Goal: Task Accomplishment & Management: Manage account settings

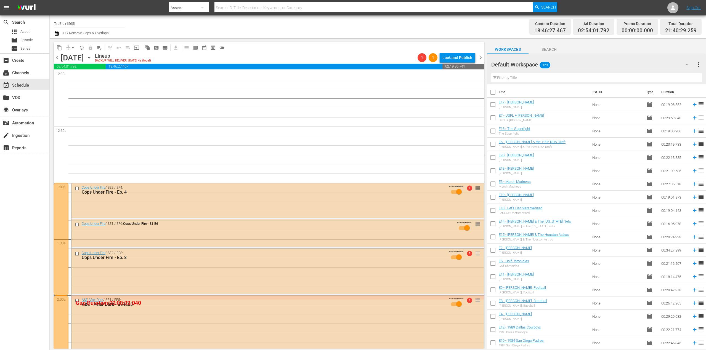
scroll to position [441, 0]
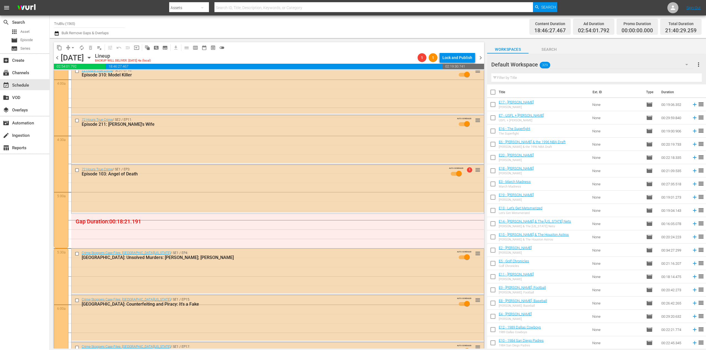
click at [58, 58] on span "chevron_left" at bounding box center [57, 57] width 7 height 7
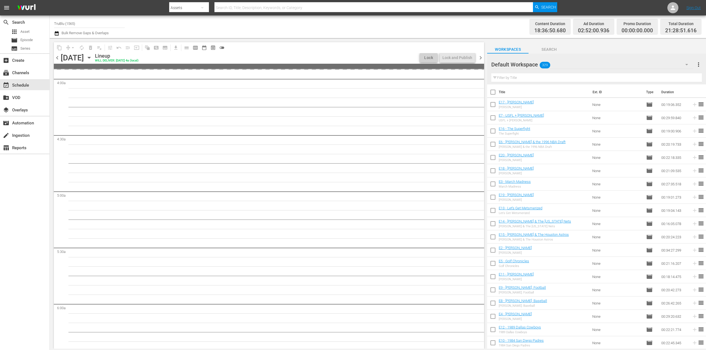
click at [57, 57] on span "chevron_left" at bounding box center [57, 57] width 7 height 7
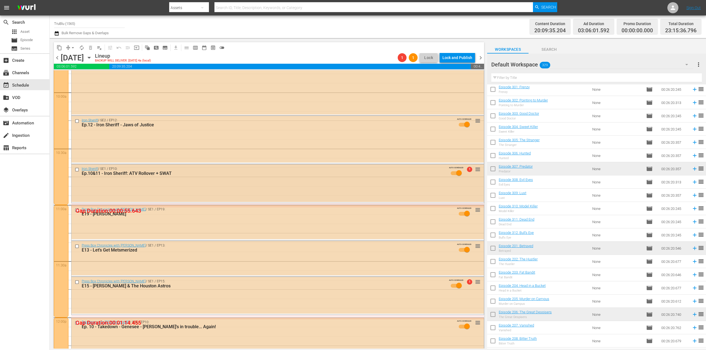
scroll to position [1147, 0]
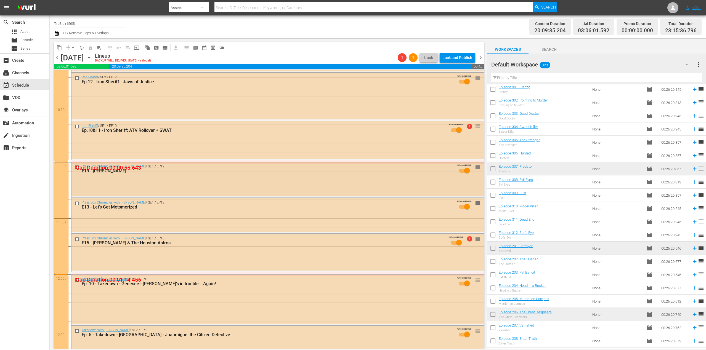
click at [194, 185] on div "Press Box Chronicles with [PERSON_NAME] / SE1 / EP19: E19 - [PERSON_NAME] AUTO-…" at bounding box center [277, 179] width 412 height 34
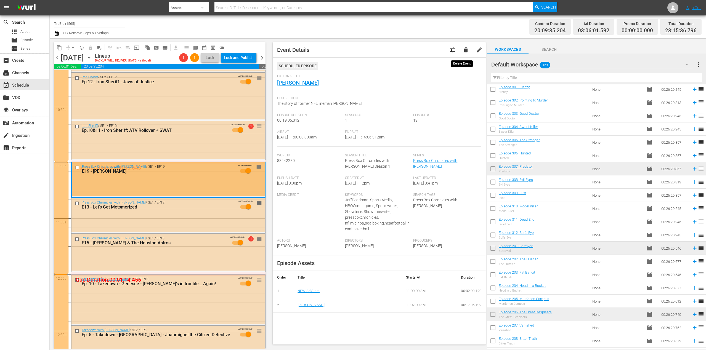
click at [462, 49] on span "delete" at bounding box center [465, 50] width 7 height 7
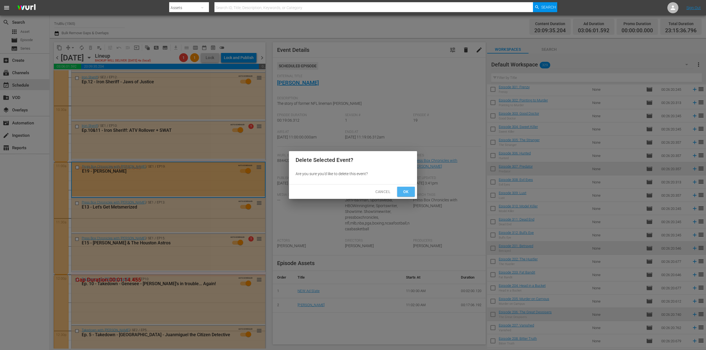
click at [408, 190] on span "Ok" at bounding box center [405, 191] width 9 height 7
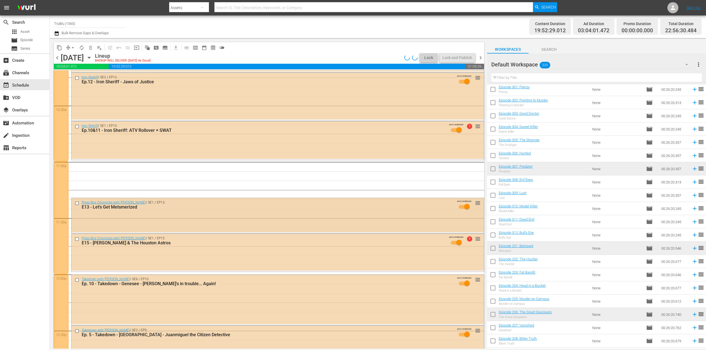
click at [265, 218] on div "Press Box Chronicles with [PERSON_NAME] / SE1 / EP13: E13 - Let’s Get Metsmeriz…" at bounding box center [277, 215] width 412 height 34
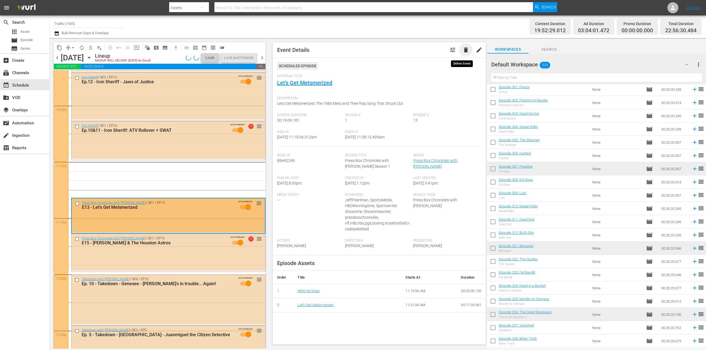
click at [462, 52] on span "delete" at bounding box center [465, 50] width 7 height 7
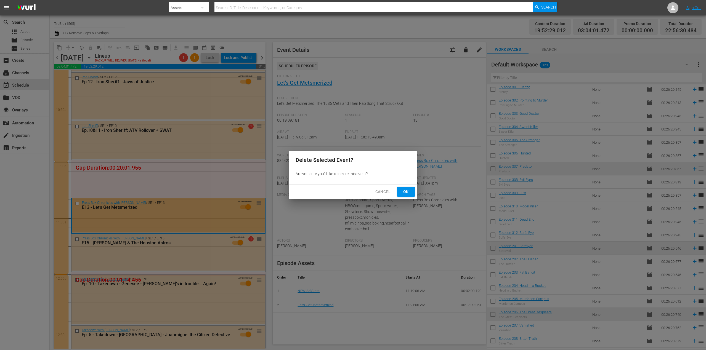
click at [401, 193] on button "Ok" at bounding box center [406, 192] width 18 height 10
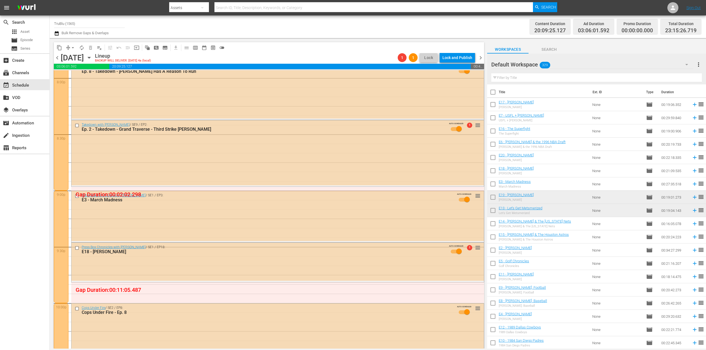
scroll to position [2252, 0]
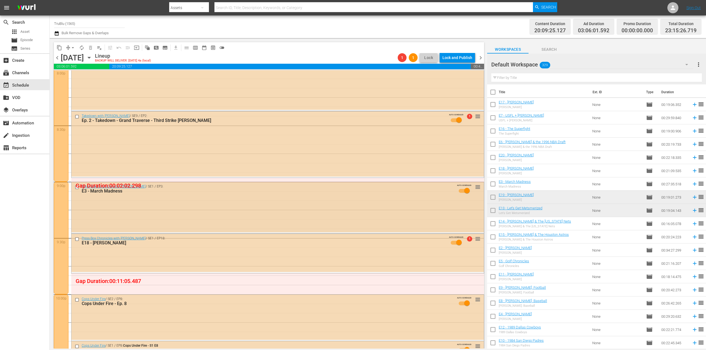
click at [387, 207] on div "Press Box Chronicles with [PERSON_NAME] / SE1 / EP3: E3 - March Madness AUTO-SC…" at bounding box center [277, 207] width 412 height 50
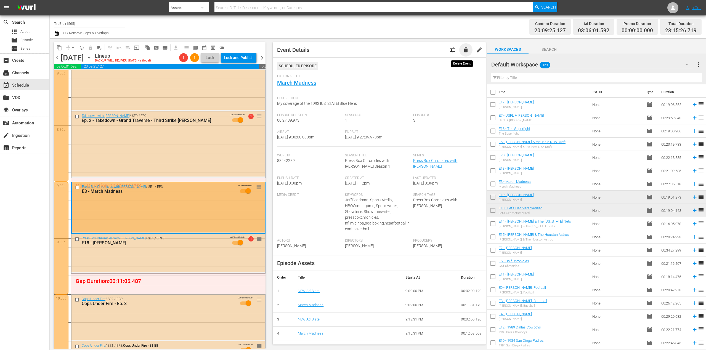
click at [462, 50] on span "delete" at bounding box center [465, 50] width 7 height 7
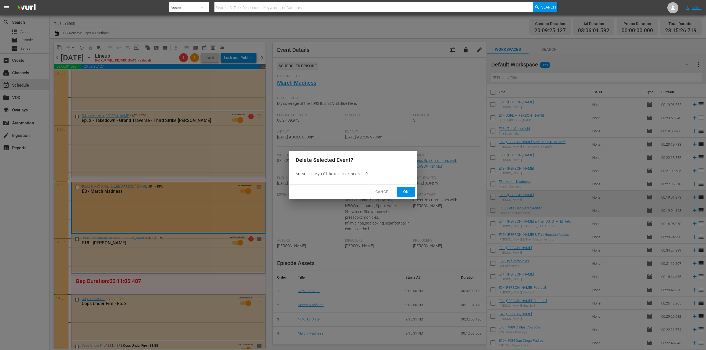
click at [403, 189] on span "Ok" at bounding box center [405, 191] width 9 height 7
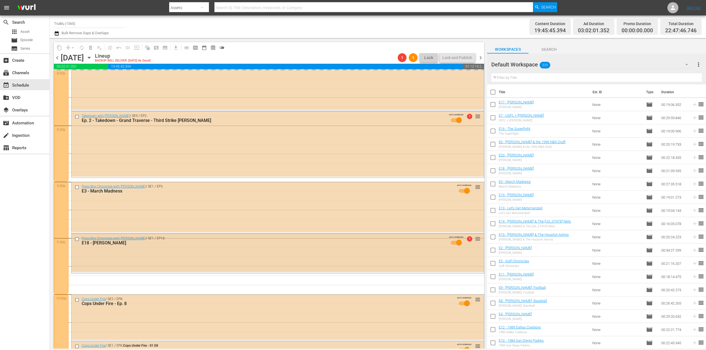
click at [214, 257] on div "Press Box Chronicles with [PERSON_NAME] / SE1 / EP18: E18 - [PERSON_NAME] AUTO-…" at bounding box center [277, 253] width 412 height 38
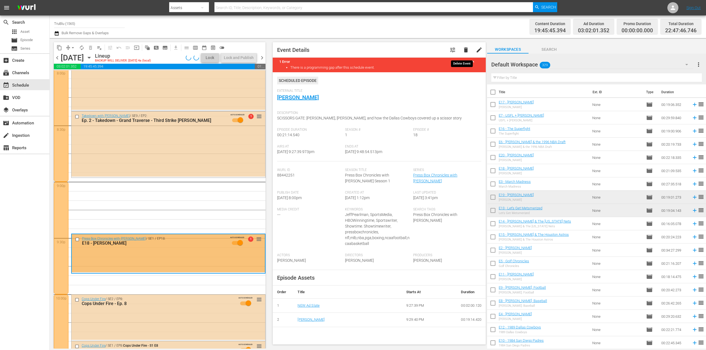
click at [462, 51] on span "delete" at bounding box center [465, 50] width 7 height 7
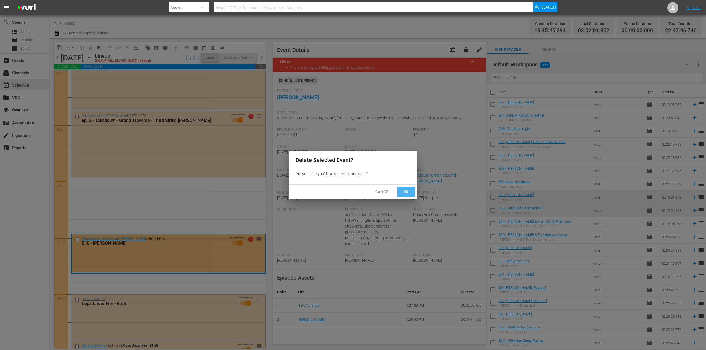
click at [401, 193] on button "Ok" at bounding box center [406, 192] width 18 height 10
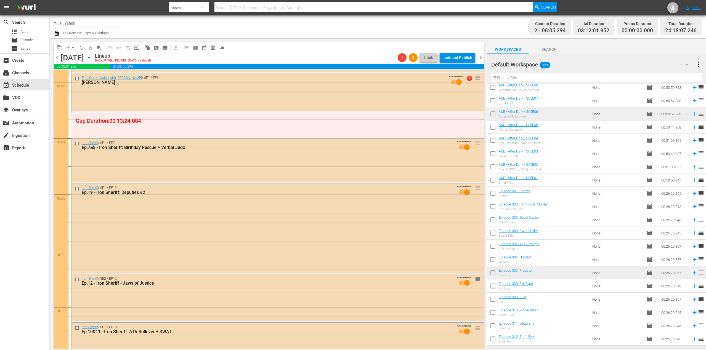
scroll to position [422, 0]
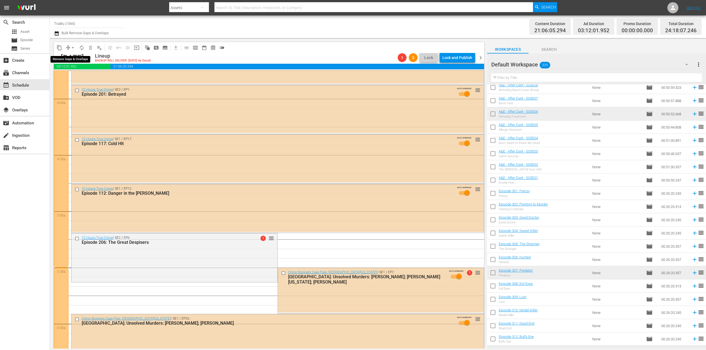
click at [69, 47] on button "arrow_drop_down" at bounding box center [72, 47] width 9 height 9
click at [72, 75] on li "Align to End of Previous Day" at bounding box center [73, 77] width 58 height 9
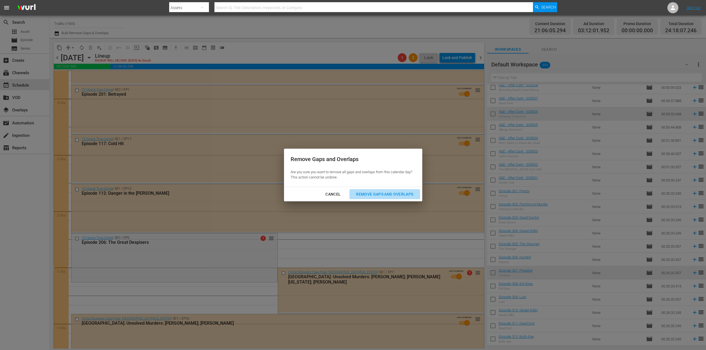
click at [382, 194] on div "Remove Gaps and Overlaps" at bounding box center [384, 194] width 66 height 7
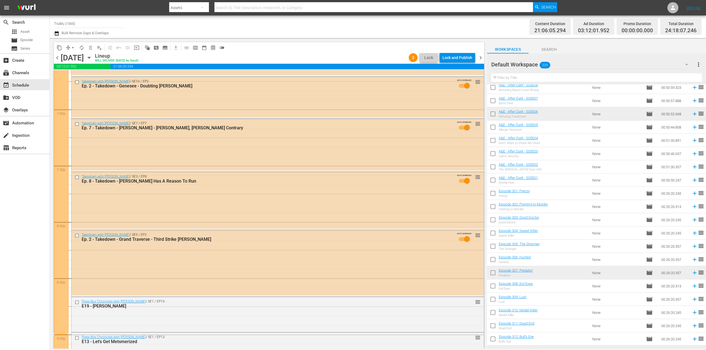
scroll to position [2463, 0]
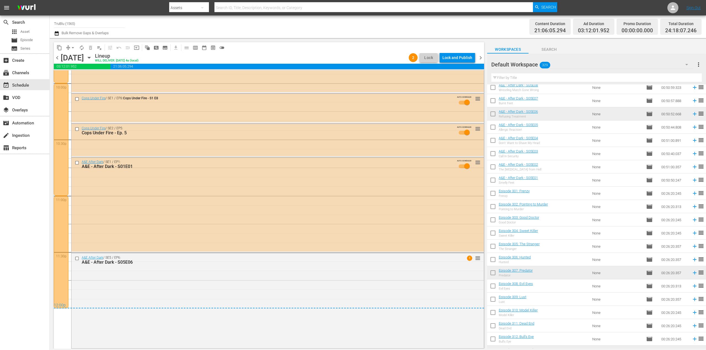
click at [480, 57] on span "chevron_right" at bounding box center [480, 57] width 7 height 7
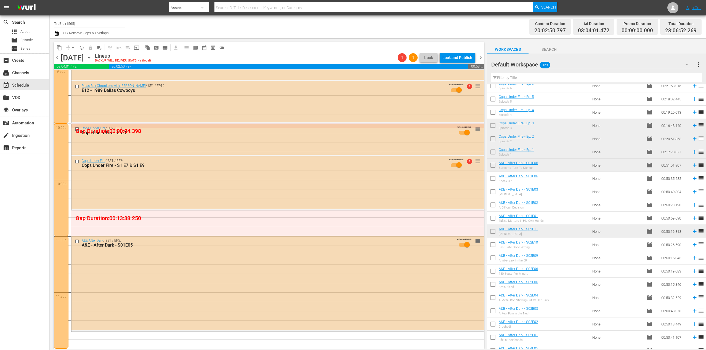
scroll to position [455, 0]
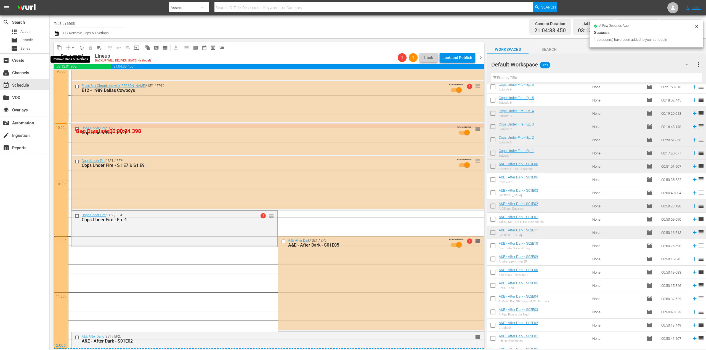
click at [68, 46] on button "arrow_drop_down" at bounding box center [72, 47] width 9 height 9
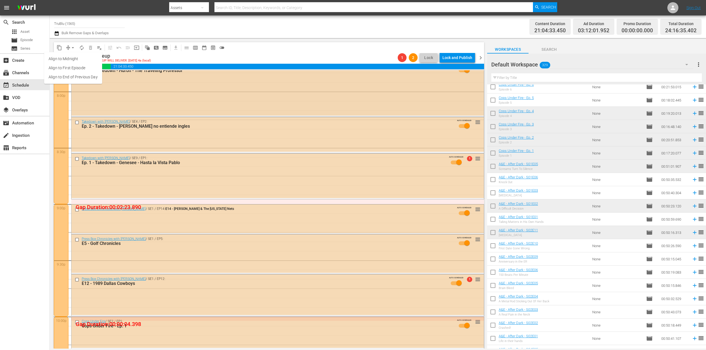
scroll to position [2154, 0]
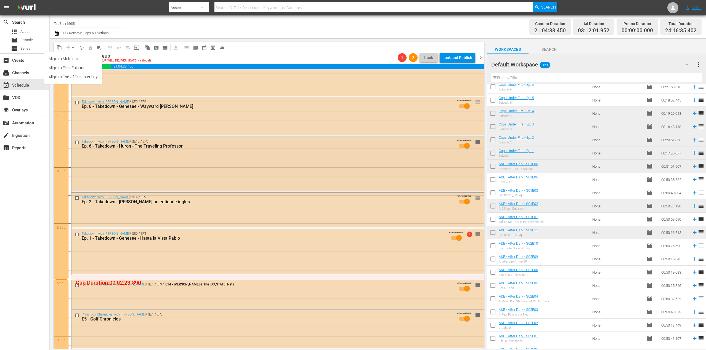
click at [177, 155] on div "Takedown with [PERSON_NAME] / SE10 / EP6: Ep. 6 - Takedown - Huron - The Travel…" at bounding box center [277, 164] width 412 height 54
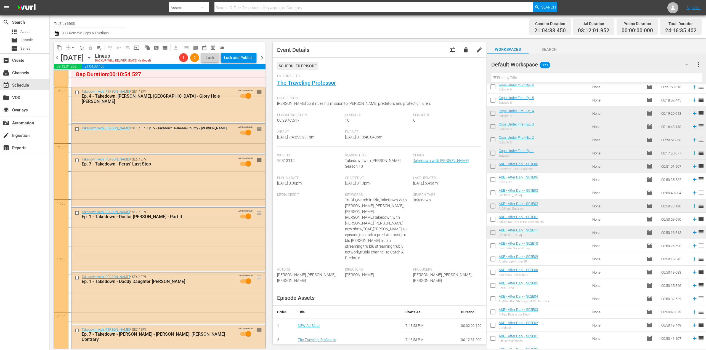
scroll to position [1151, 0]
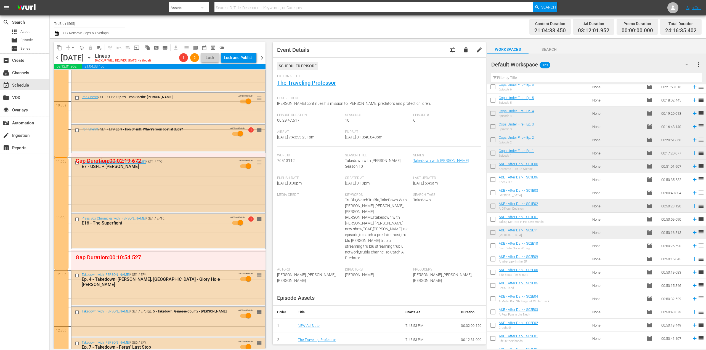
click at [161, 198] on div "Press Box Chronicles with [PERSON_NAME] / SE1 / EP7: E7 - USFL + [PERSON_NAME] …" at bounding box center [168, 185] width 194 height 55
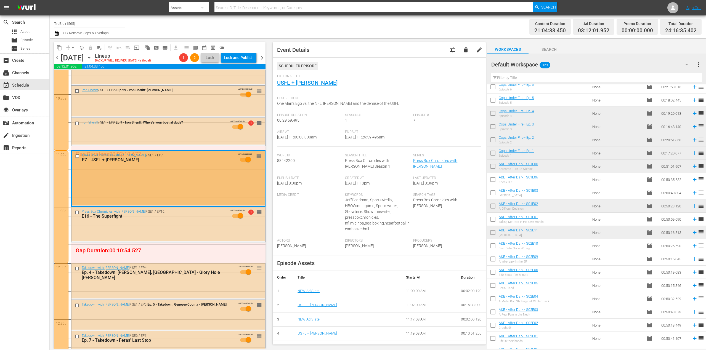
scroll to position [1159, 0]
click at [463, 50] on span "delete" at bounding box center [465, 50] width 7 height 7
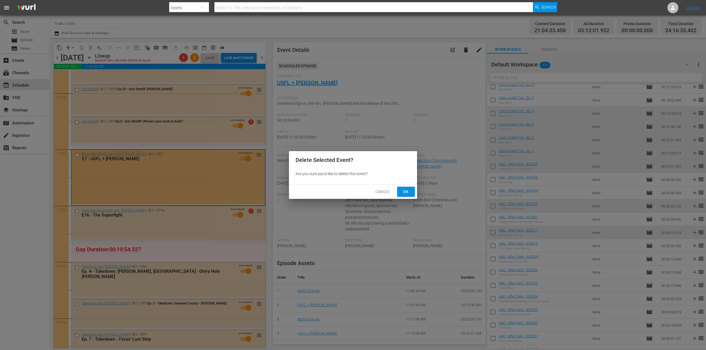
click at [404, 193] on span "Ok" at bounding box center [405, 191] width 9 height 7
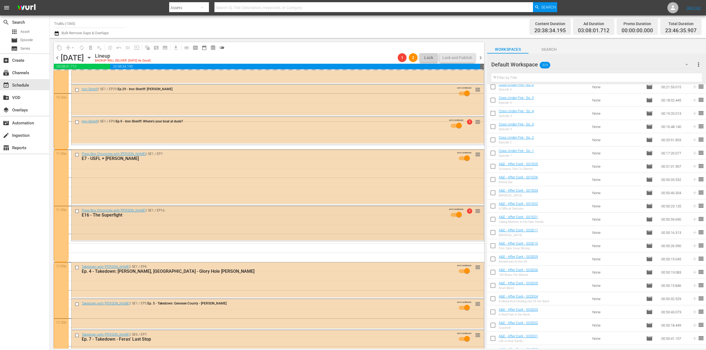
click at [195, 228] on div "Press Box Chronicles with [PERSON_NAME] / SE1 / EP16: E16 - The Superfight AUTO…" at bounding box center [277, 223] width 412 height 34
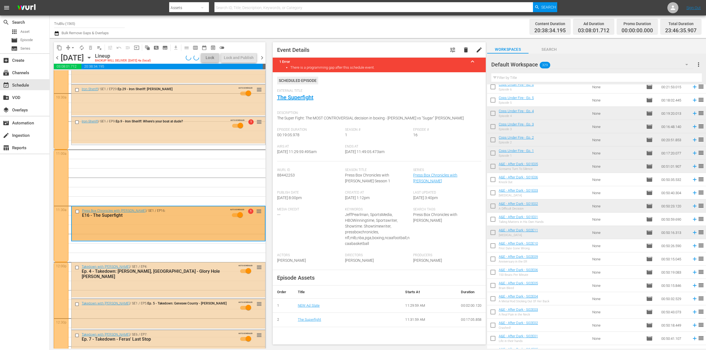
click at [462, 49] on span "delete" at bounding box center [465, 50] width 7 height 7
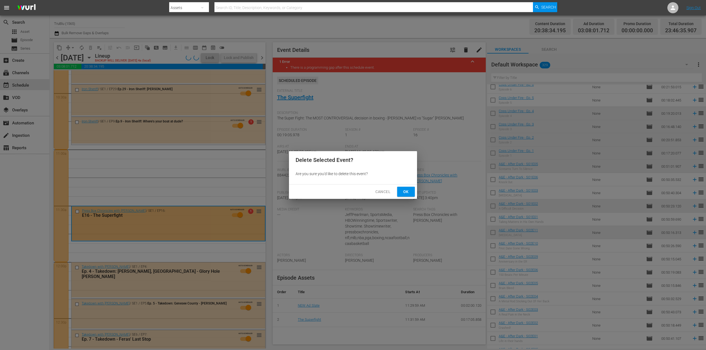
click at [408, 189] on span "Ok" at bounding box center [405, 191] width 9 height 7
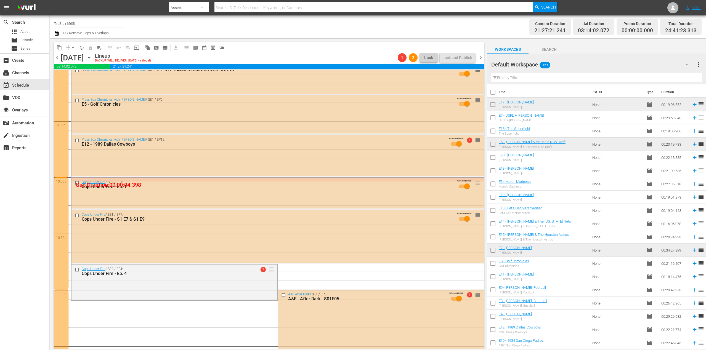
scroll to position [2326, 0]
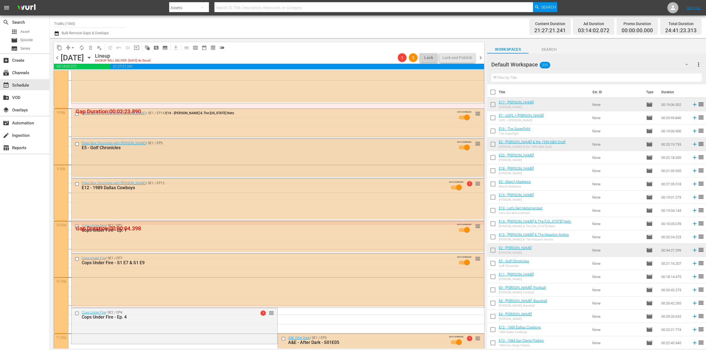
click at [352, 160] on div "Press Box Chronicles with [PERSON_NAME] / SE1 / EP5: E5 - Golf Chronicles AUTO-…" at bounding box center [277, 158] width 412 height 38
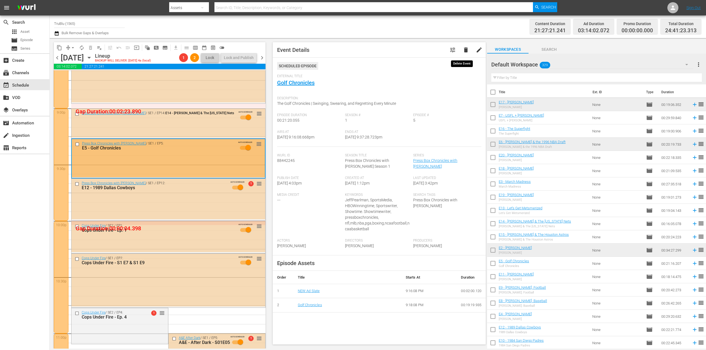
click at [463, 51] on span "delete" at bounding box center [465, 50] width 7 height 7
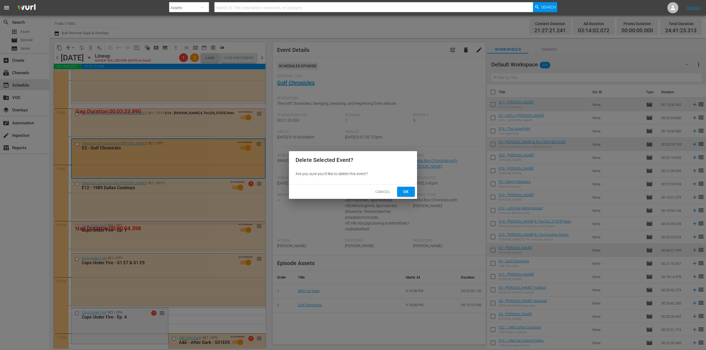
click at [409, 191] on span "Ok" at bounding box center [405, 191] width 9 height 7
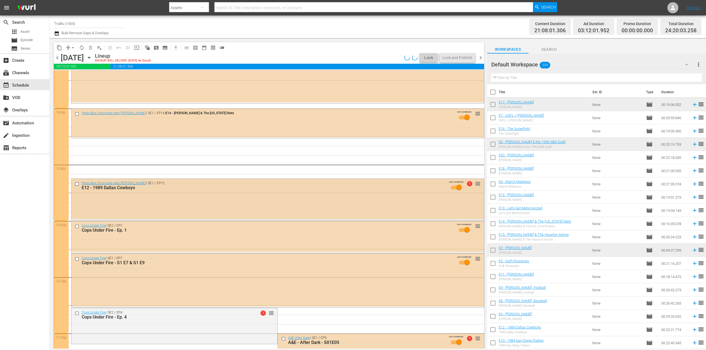
click at [233, 194] on div "Press Box Chronicles with [PERSON_NAME] / SE1 / EP12: E12 - 1989 Dallas Cowboys…" at bounding box center [277, 187] width 412 height 17
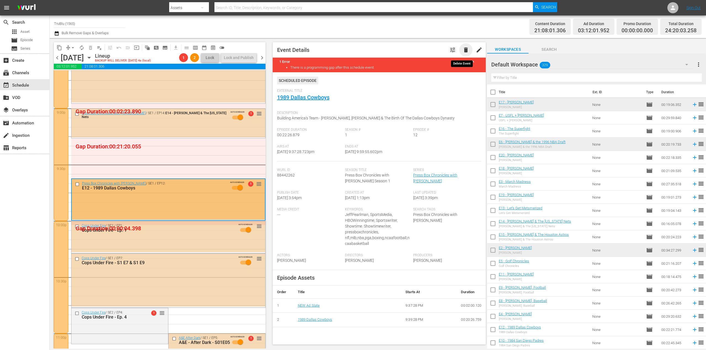
click at [462, 48] on span "delete" at bounding box center [465, 50] width 7 height 7
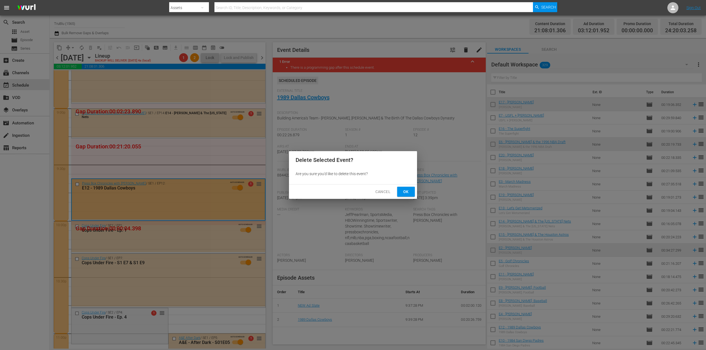
click at [404, 193] on span "Ok" at bounding box center [405, 191] width 9 height 7
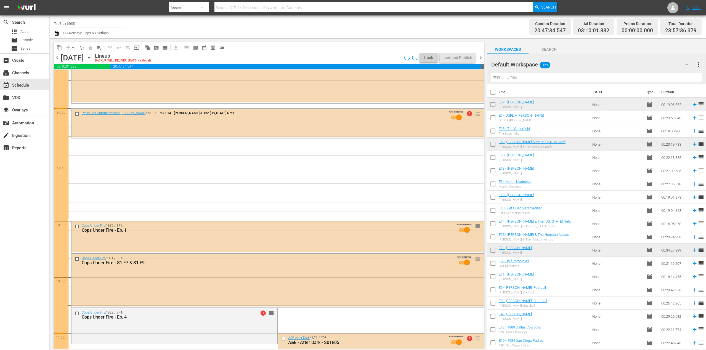
click at [281, 131] on div "Press Box Chronicles with [PERSON_NAME] / SE1 / EP14: E14 - [PERSON_NAME] & The…" at bounding box center [277, 123] width 412 height 29
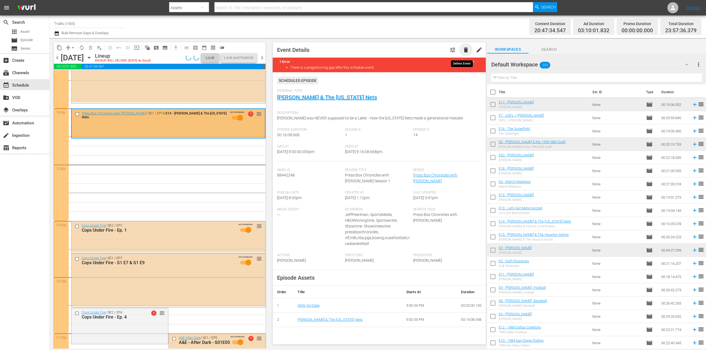
click at [462, 49] on span "delete" at bounding box center [465, 50] width 7 height 7
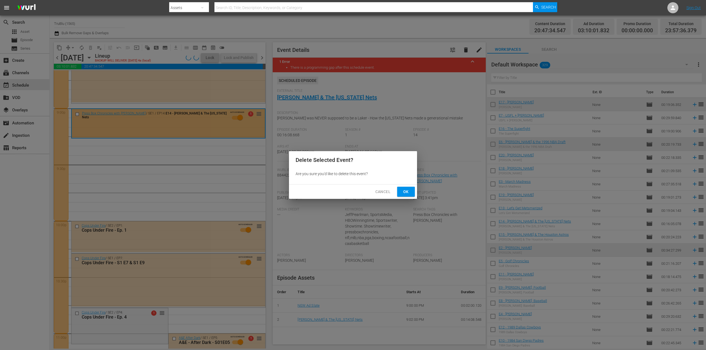
click at [408, 191] on span "Ok" at bounding box center [405, 191] width 9 height 7
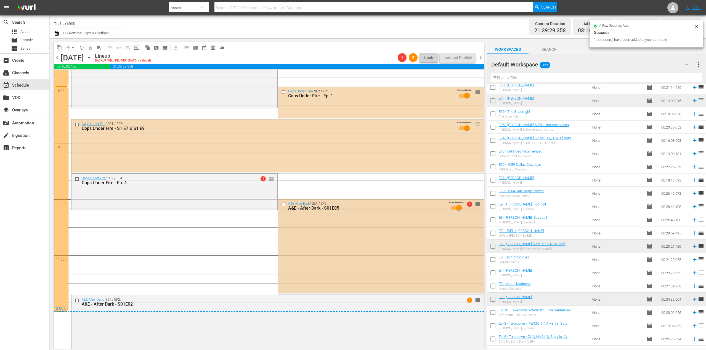
scroll to position [2467, 0]
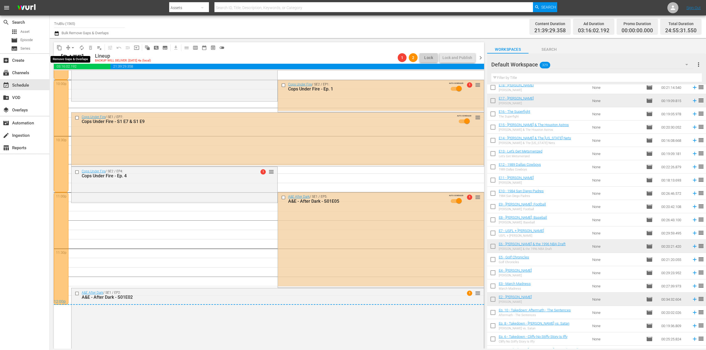
click at [69, 48] on button "arrow_drop_down" at bounding box center [72, 47] width 9 height 9
click at [83, 75] on li "Align to End of Previous Day" at bounding box center [73, 77] width 58 height 9
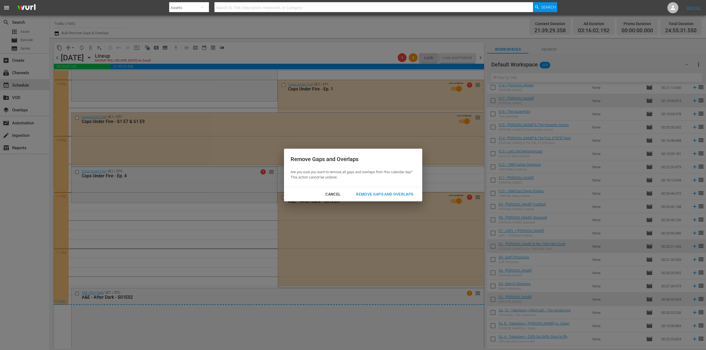
click at [375, 194] on div "Remove Gaps and Overlaps" at bounding box center [384, 194] width 66 height 7
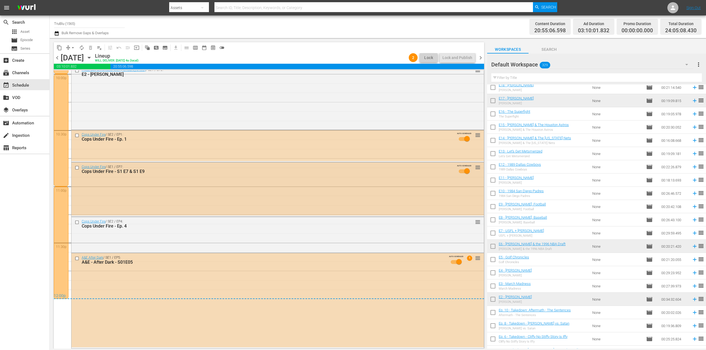
scroll to position [2473, 0]
click at [295, 40] on div "content_copy compress arrow_drop_down autorenew_outlined delete_forever_outline…" at bounding box center [268, 193] width 436 height 311
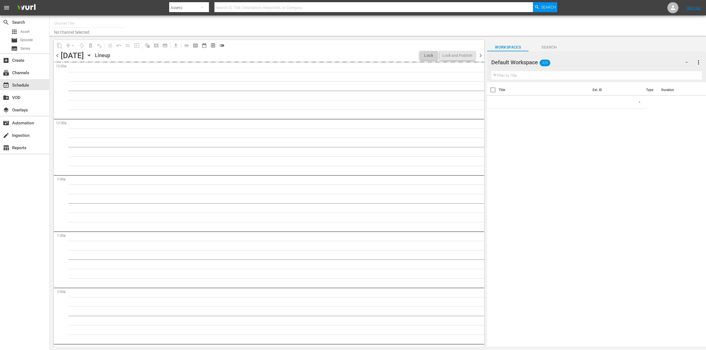
type input "TruBlu (1565)"
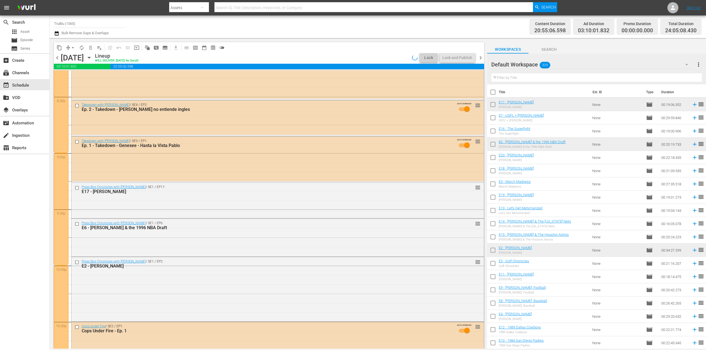
scroll to position [2473, 0]
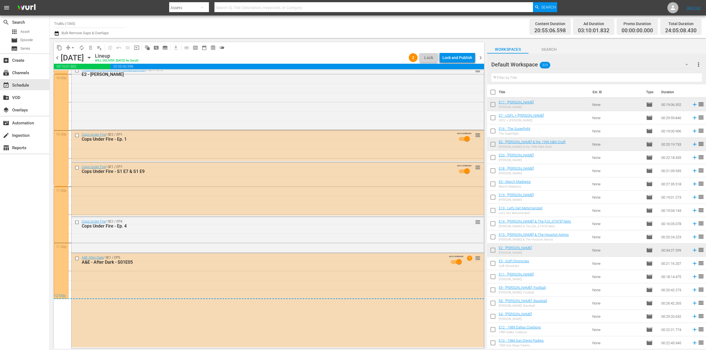
click at [481, 57] on span "chevron_right" at bounding box center [480, 57] width 7 height 7
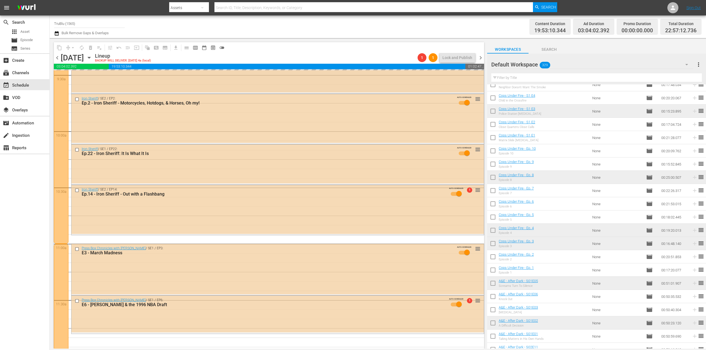
scroll to position [1139, 0]
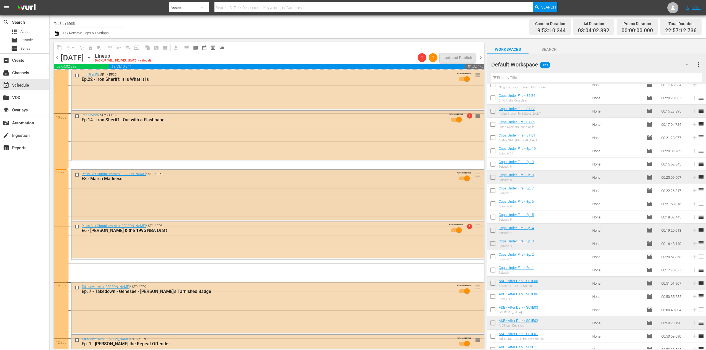
click at [274, 195] on div "Press Box Chronicles with [PERSON_NAME] / SE1 / EP3: E3 - March Madness AUTO-SC…" at bounding box center [277, 195] width 412 height 50
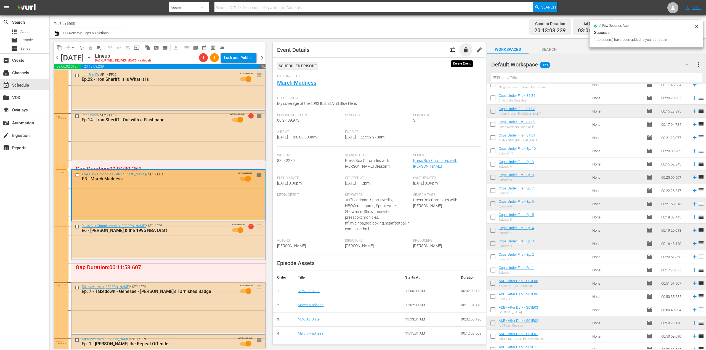
click at [462, 51] on span "delete" at bounding box center [465, 50] width 7 height 7
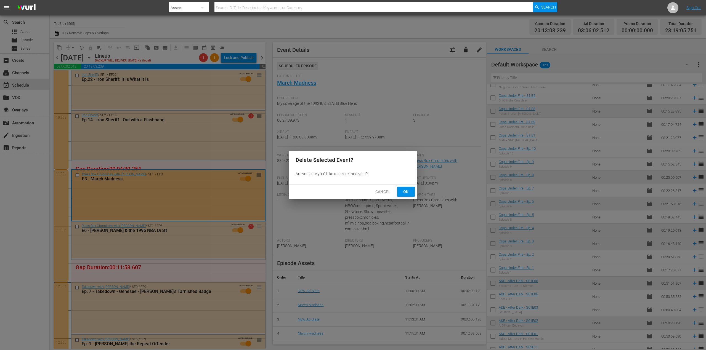
click at [403, 191] on span "Ok" at bounding box center [405, 191] width 9 height 7
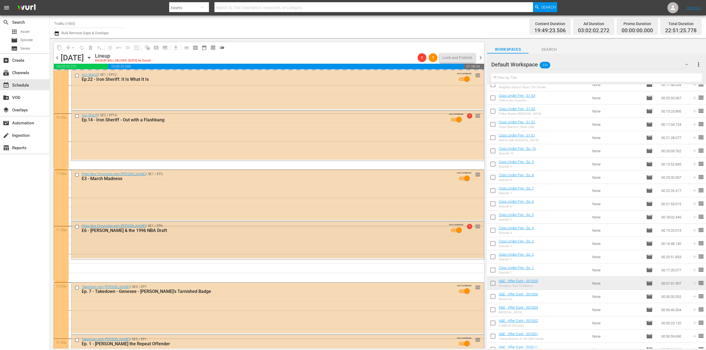
click at [178, 241] on div "Press Box Chronicles with Jeff Pearlman / SE1 / EP6: E6 - Taj McDavid & the 199…" at bounding box center [277, 240] width 412 height 36
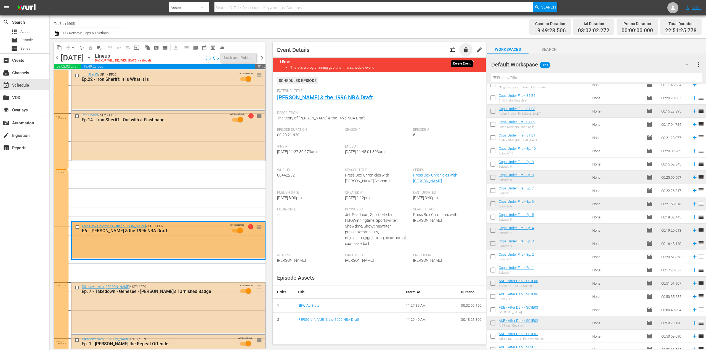
click at [462, 49] on span "delete" at bounding box center [465, 50] width 7 height 7
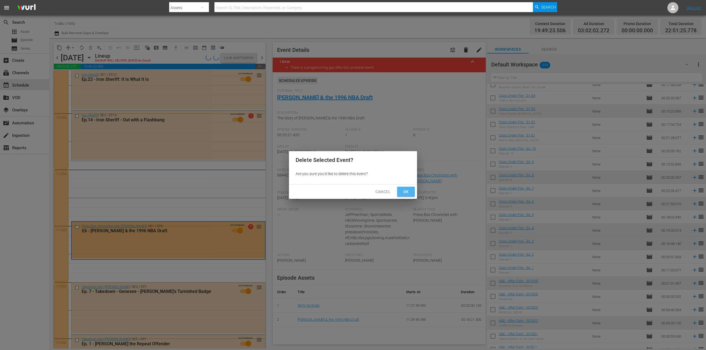
click at [408, 191] on span "Ok" at bounding box center [405, 191] width 9 height 7
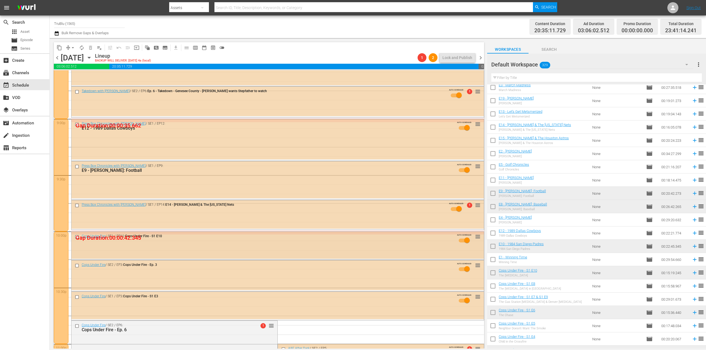
scroll to position [2321, 0]
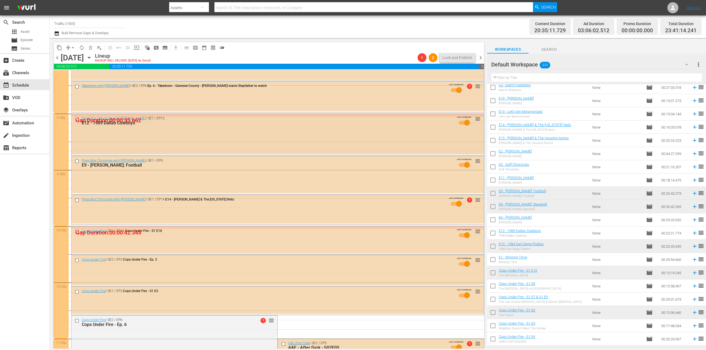
click at [180, 144] on div "Press Box Chronicles with Jeff Pearlman / SE1 / EP12: E12 - 1989 Dallas Cowboys…" at bounding box center [277, 134] width 412 height 41
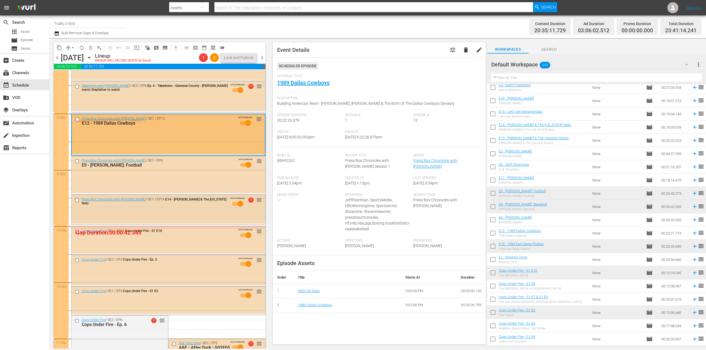
click at [208, 205] on div "Press Box Chronicles with [PERSON_NAME] / SE1 / EP14: E14 - [PERSON_NAME] & The…" at bounding box center [168, 203] width 194 height 17
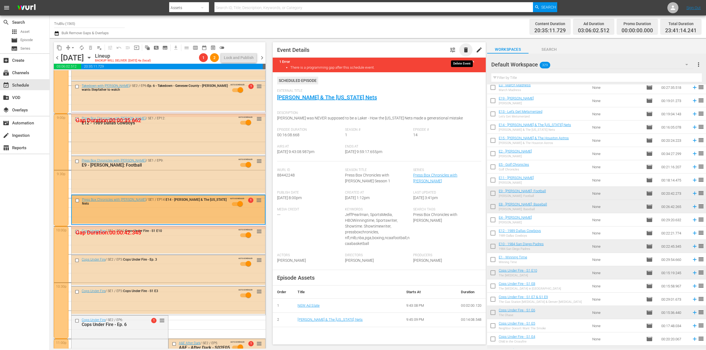
click at [462, 50] on span "delete" at bounding box center [465, 50] width 7 height 7
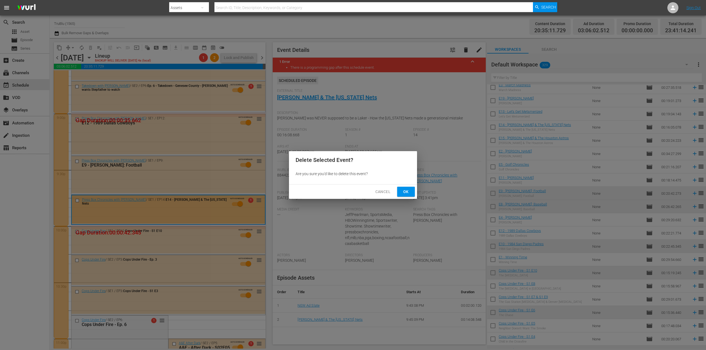
click at [407, 192] on span "Ok" at bounding box center [405, 191] width 9 height 7
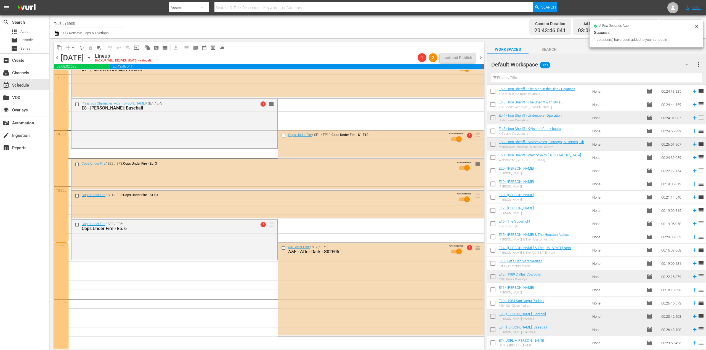
scroll to position [2423, 0]
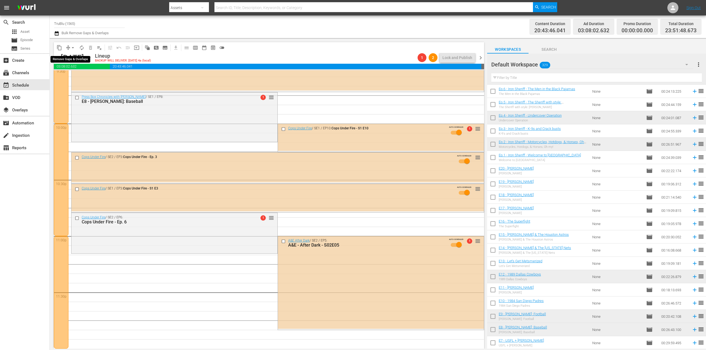
click at [69, 47] on button "arrow_drop_down" at bounding box center [72, 47] width 9 height 9
click at [66, 76] on li "Align to End of Previous Day" at bounding box center [73, 77] width 58 height 9
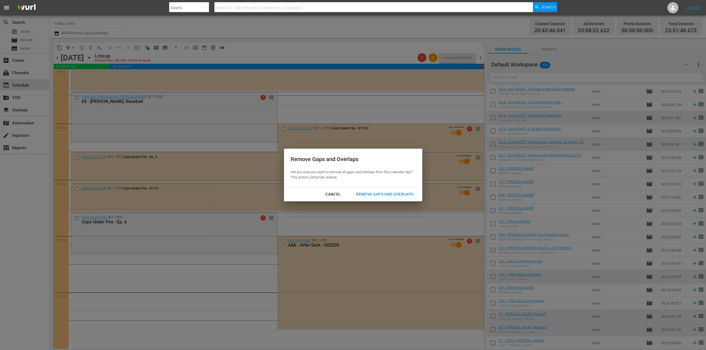
click at [380, 193] on div "Remove Gaps and Overlaps" at bounding box center [384, 194] width 66 height 7
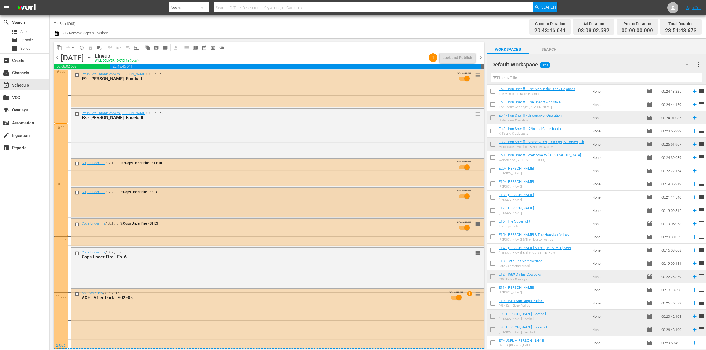
scroll to position [2457, 0]
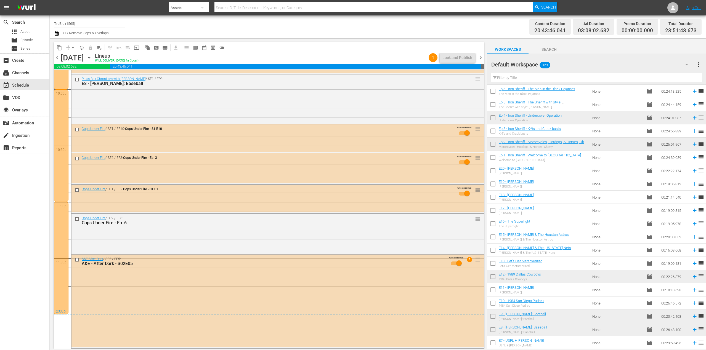
click at [480, 57] on span "chevron_right" at bounding box center [480, 57] width 7 height 7
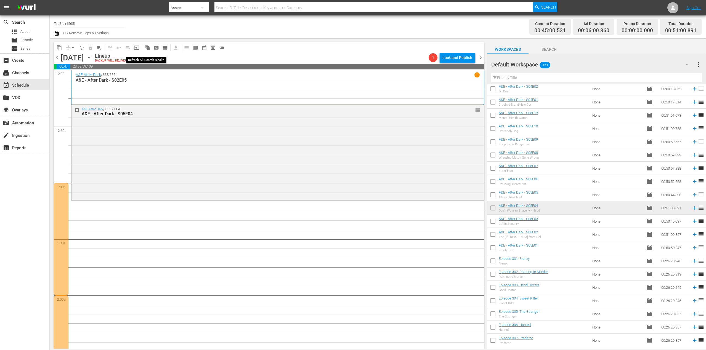
click at [150, 47] on span "auto_awesome_motion_outlined" at bounding box center [148, 48] width 6 height 6
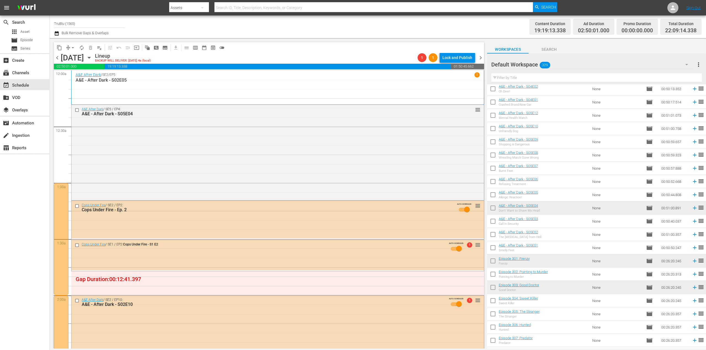
click at [586, 49] on div "Workspaces Search" at bounding box center [596, 47] width 219 height 11
click at [592, 47] on div "Workspaces Search" at bounding box center [596, 47] width 219 height 11
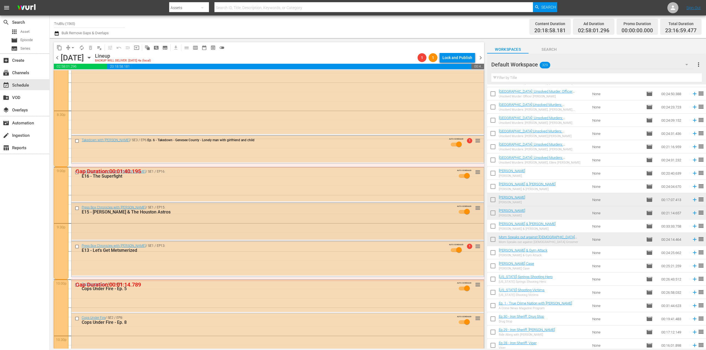
scroll to position [2275, 0]
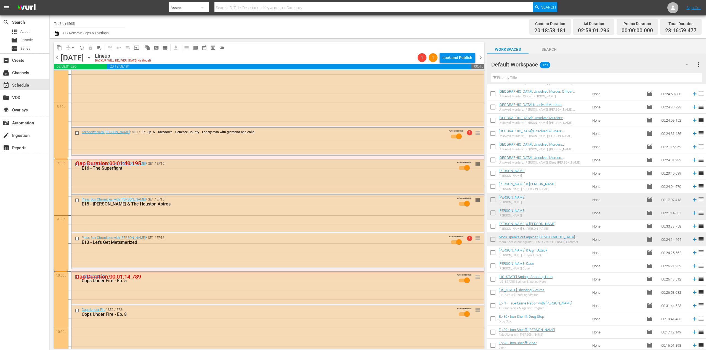
click at [217, 182] on div "Press Box Chronicles with Jeff Pearlman / SE1 / EP16: E16 - The Superfight AUTO…" at bounding box center [277, 176] width 412 height 34
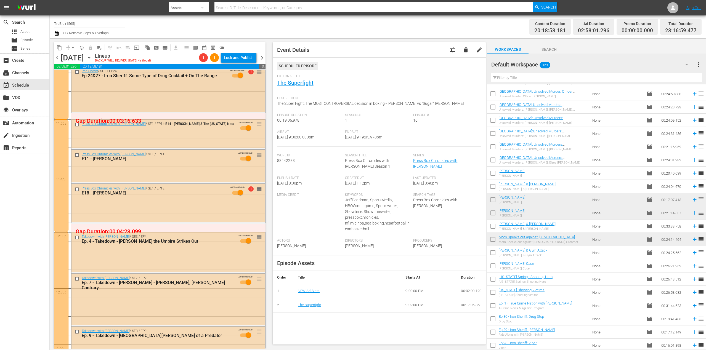
scroll to position [1135, 0]
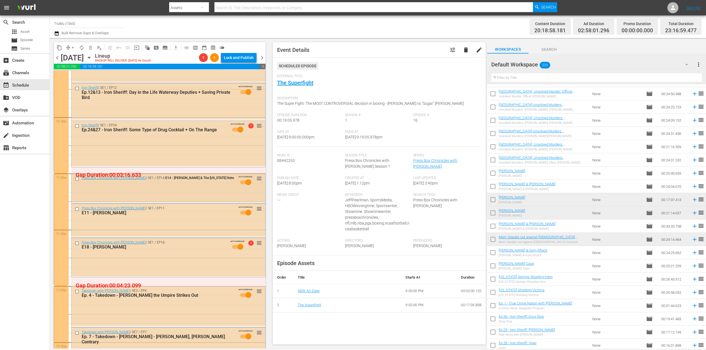
click at [174, 185] on div "Press Box Chronicles with Jeff Pearlman / SE1 / EP14: E14 - Kobe Bryant & The N…" at bounding box center [168, 182] width 194 height 17
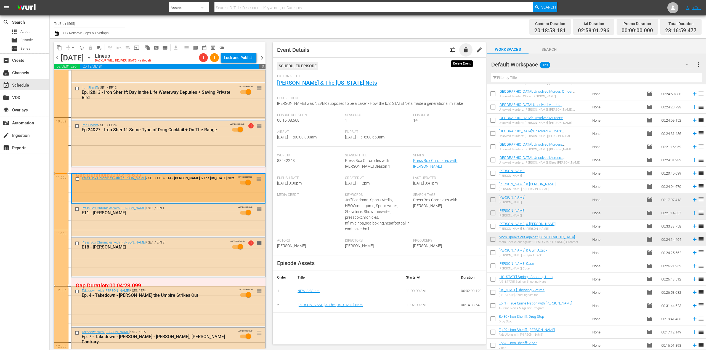
click at [462, 51] on span "delete" at bounding box center [465, 50] width 7 height 7
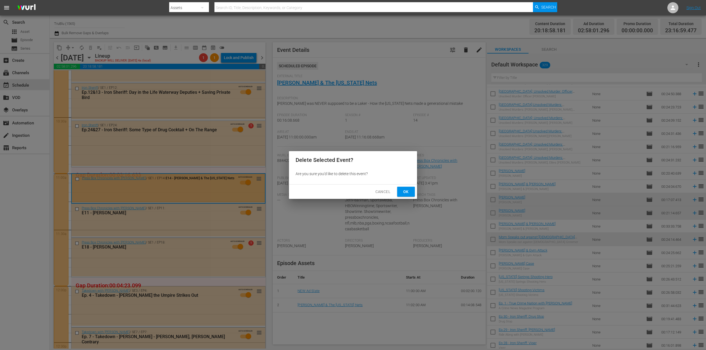
click at [405, 193] on span "Ok" at bounding box center [405, 191] width 9 height 7
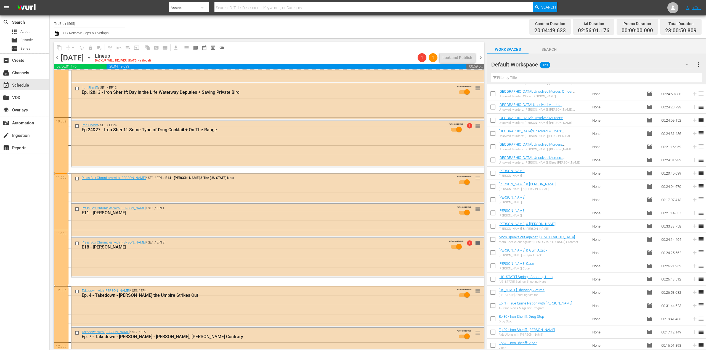
click at [185, 221] on div "Press Box Chronicles with Jeff Pearlman / SE1 / EP11: E11 - Brett Favre AUTO-SC…" at bounding box center [277, 220] width 412 height 33
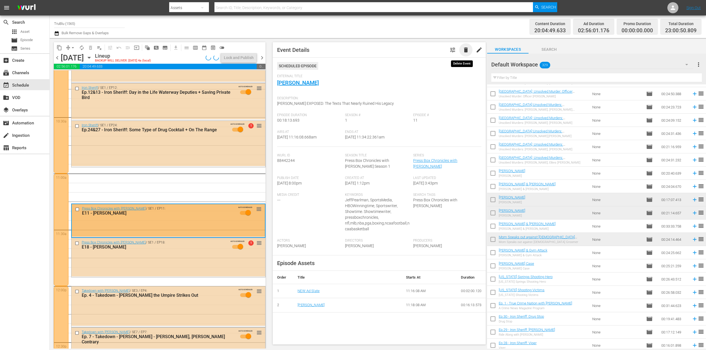
click at [463, 47] on span "delete" at bounding box center [465, 50] width 7 height 7
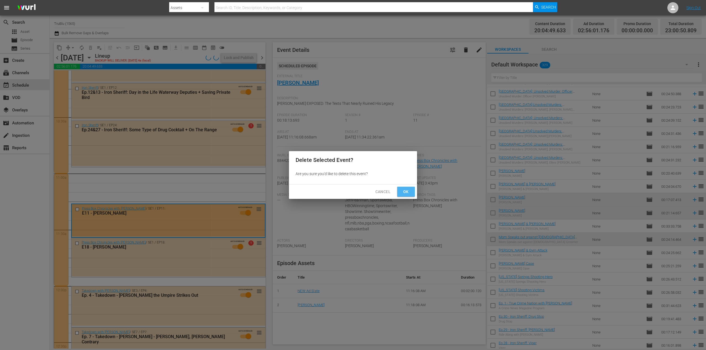
click at [407, 191] on span "Ok" at bounding box center [405, 191] width 9 height 7
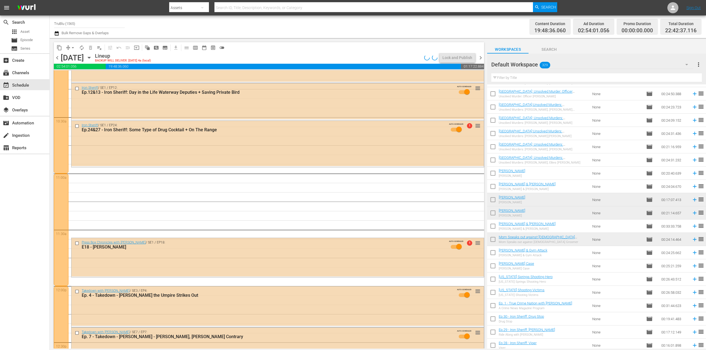
click at [199, 257] on div "Press Box Chronicles with [PERSON_NAME] / SE1 / EP18: E18 - [PERSON_NAME] AUTO-…" at bounding box center [277, 257] width 412 height 38
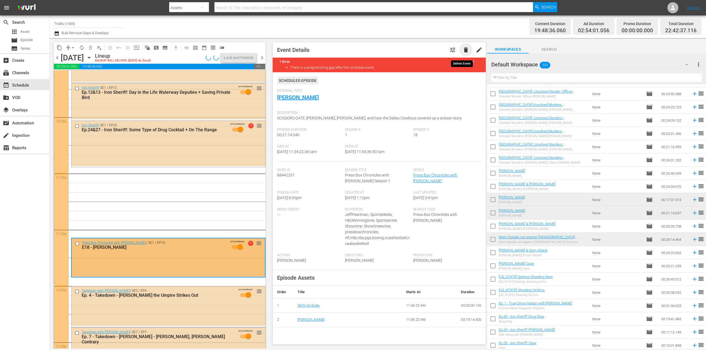
click at [464, 50] on span "delete" at bounding box center [465, 50] width 7 height 7
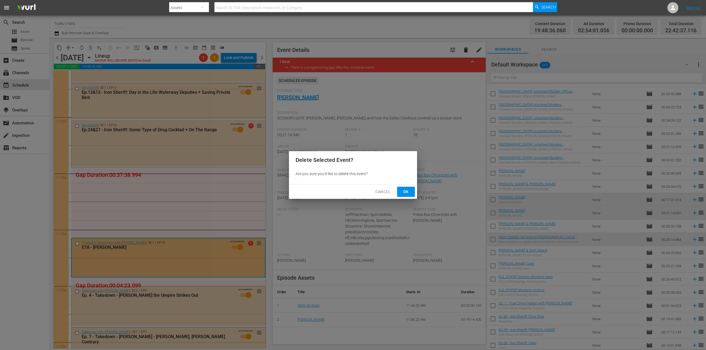
click at [404, 191] on span "Ok" at bounding box center [405, 191] width 9 height 7
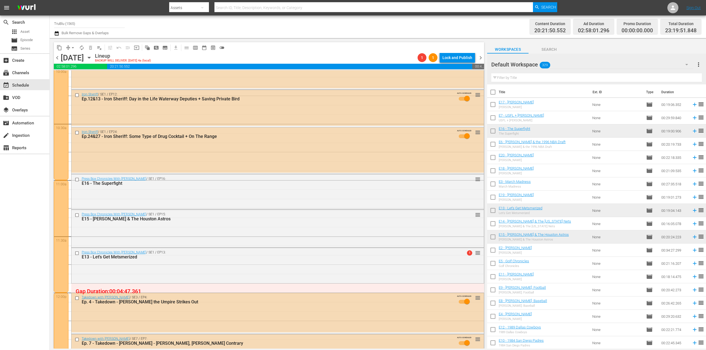
scroll to position [662, 0]
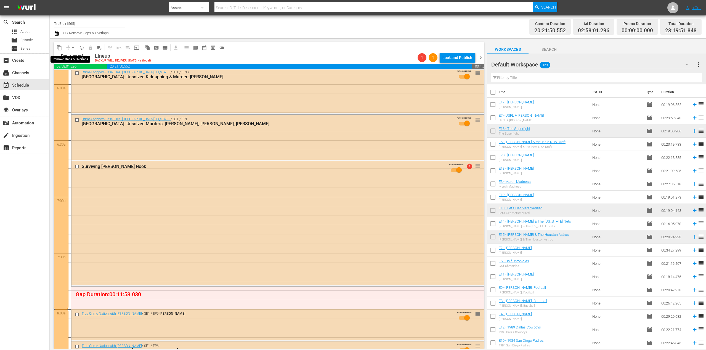
click at [68, 47] on button "arrow_drop_down" at bounding box center [72, 47] width 9 height 9
click at [83, 78] on li "Align to End of Previous Day" at bounding box center [73, 77] width 58 height 9
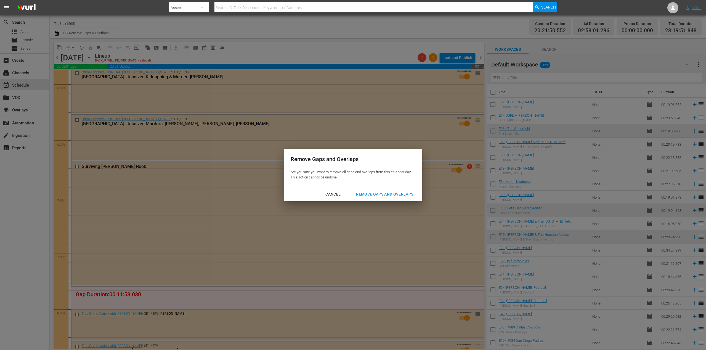
click at [391, 192] on div "Remove Gaps and Overlaps" at bounding box center [384, 194] width 66 height 7
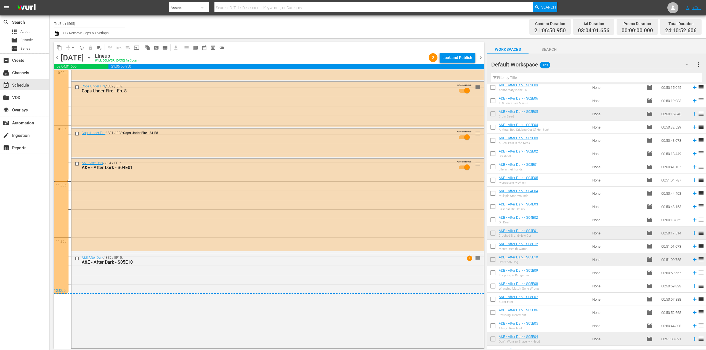
scroll to position [2215, 0]
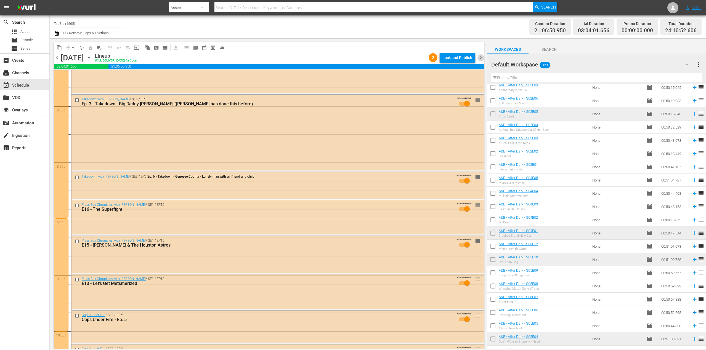
click at [480, 57] on span "chevron_right" at bounding box center [480, 57] width 7 height 7
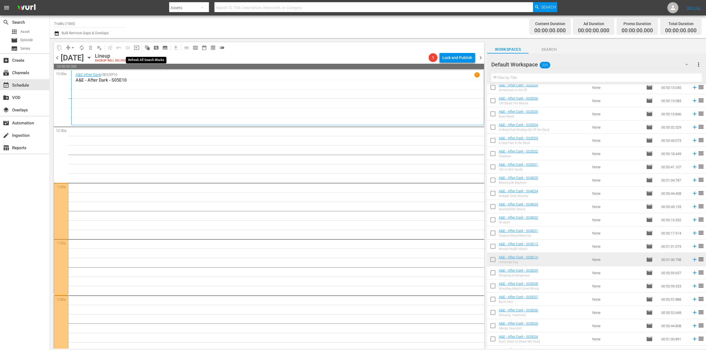
click at [148, 47] on span "auto_awesome_motion_outlined" at bounding box center [148, 48] width 6 height 6
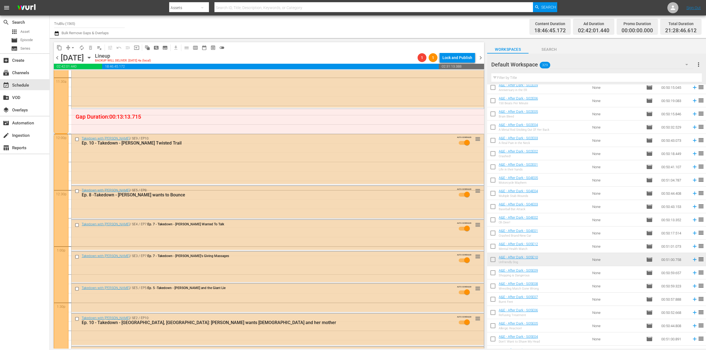
scroll to position [1221, 0]
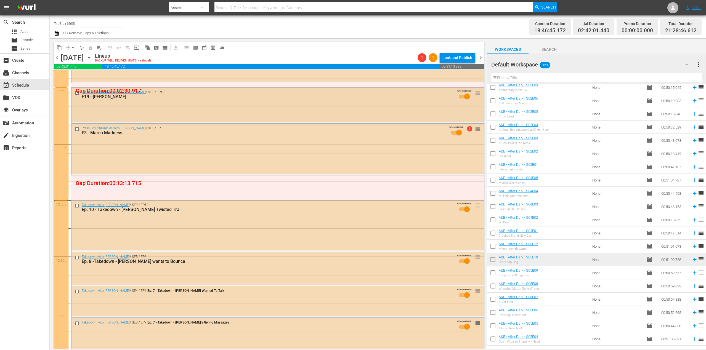
click at [322, 112] on div "Press Box Chronicles with [PERSON_NAME] / SE1 / EP19: E19 - [PERSON_NAME] AUTO-…" at bounding box center [277, 105] width 412 height 34
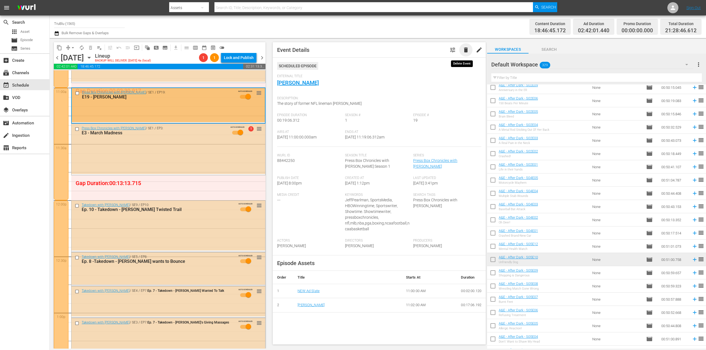
click at [464, 49] on span "delete" at bounding box center [465, 50] width 7 height 7
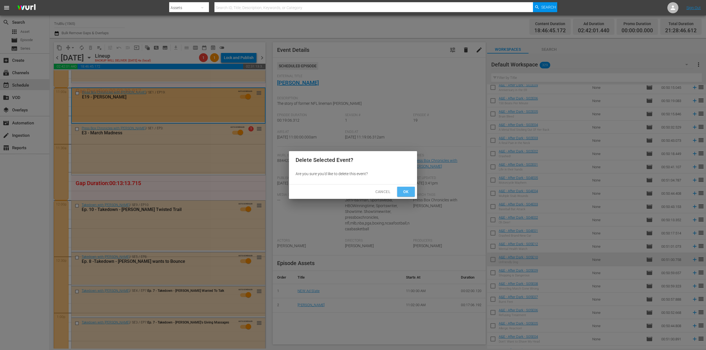
click at [405, 194] on span "Ok" at bounding box center [405, 191] width 9 height 7
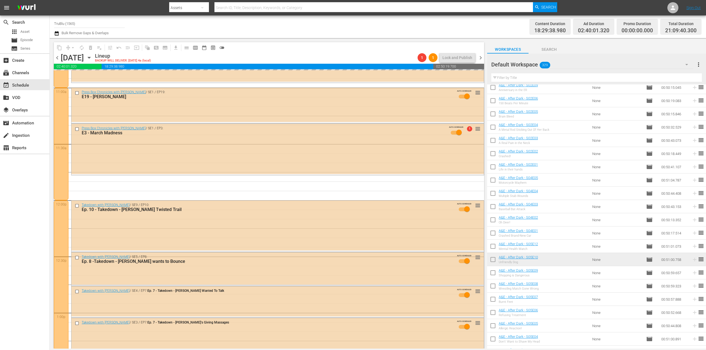
click at [196, 159] on div "Press Box Chronicles with Jeff Pearlman / SE1 / EP3: E3 - March Madness AUTO-SC…" at bounding box center [277, 149] width 412 height 50
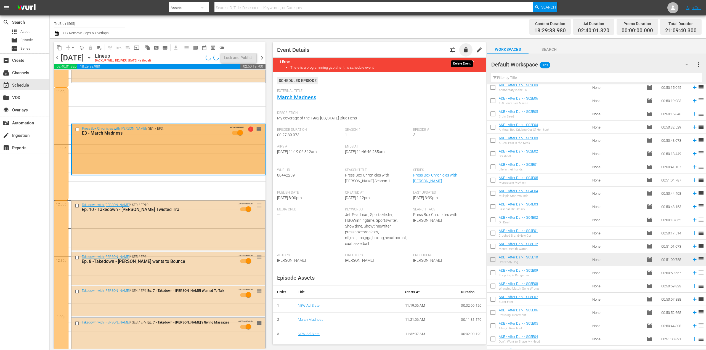
click at [462, 51] on span "delete" at bounding box center [465, 50] width 7 height 7
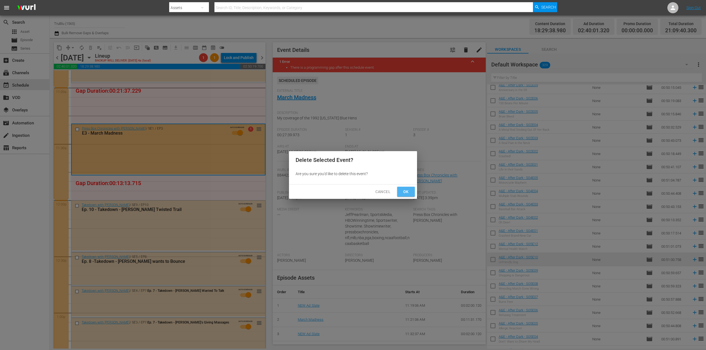
click at [406, 193] on span "Ok" at bounding box center [405, 191] width 9 height 7
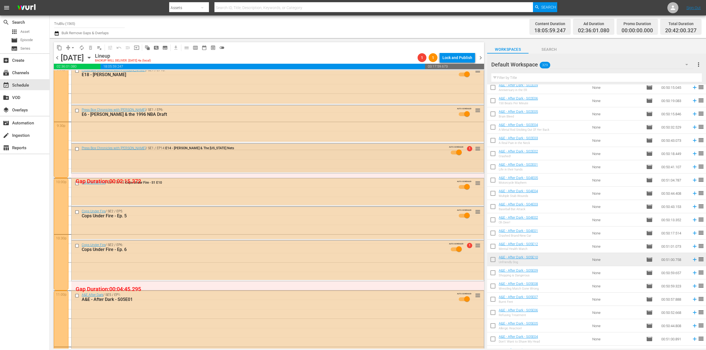
scroll to position [2349, 0]
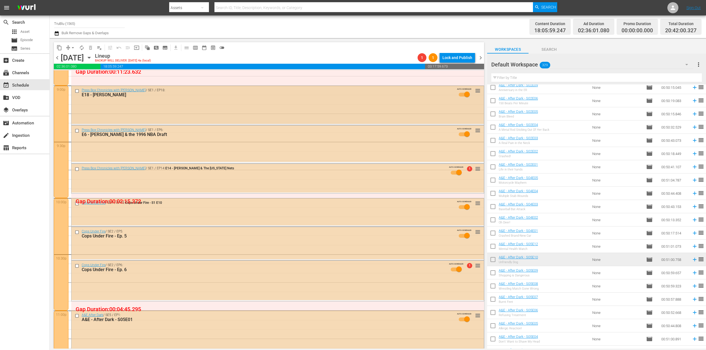
click at [220, 110] on div "Press Box Chronicles with Jeff Pearlman / SE1 / EP18: E18 - Michael Irvin AUTO-…" at bounding box center [277, 105] width 412 height 38
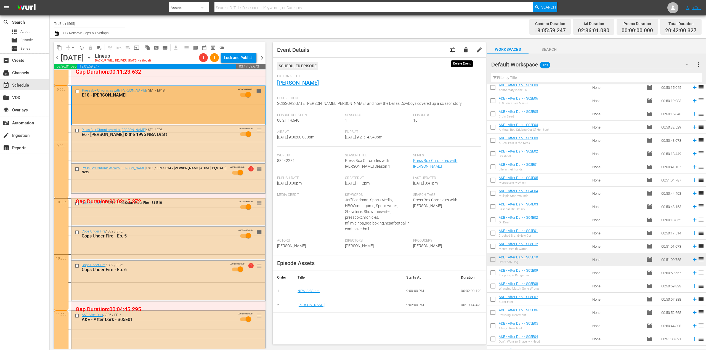
click at [464, 50] on span "delete" at bounding box center [465, 50] width 7 height 7
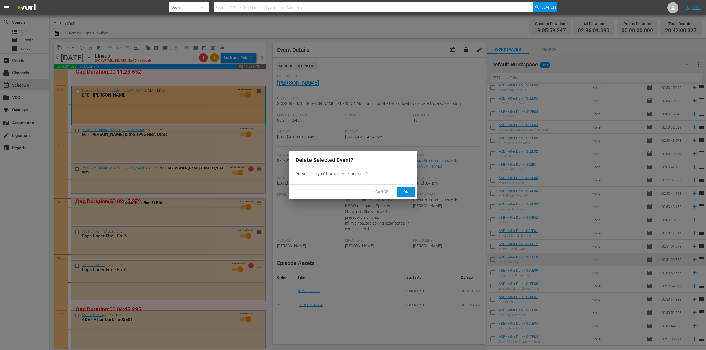
click at [406, 190] on span "Ok" at bounding box center [405, 191] width 9 height 7
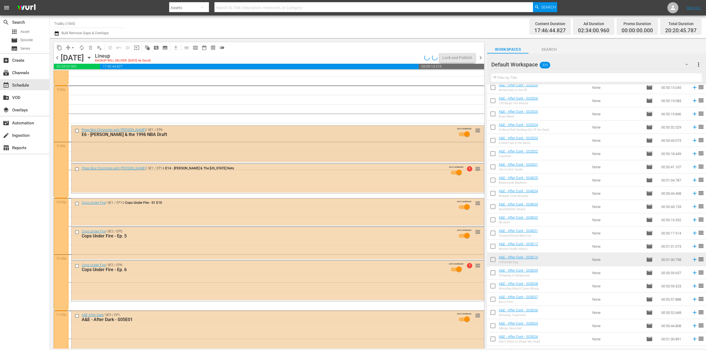
click at [240, 142] on div "Press Box Chronicles with Jeff Pearlman / SE1 / EP6: E6 - Taj McDavid & the 199…" at bounding box center [277, 134] width 412 height 17
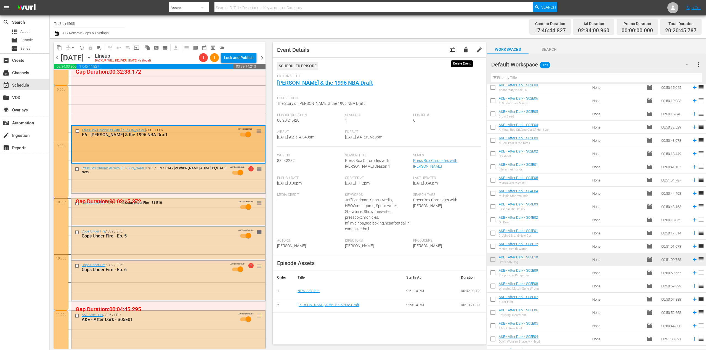
click at [462, 49] on span "delete" at bounding box center [465, 50] width 7 height 7
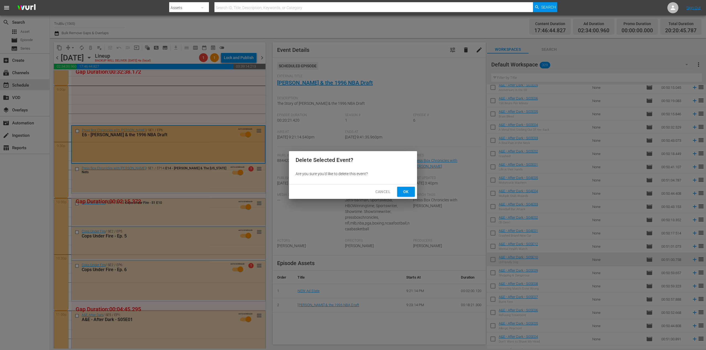
click at [404, 189] on span "Ok" at bounding box center [405, 191] width 9 height 7
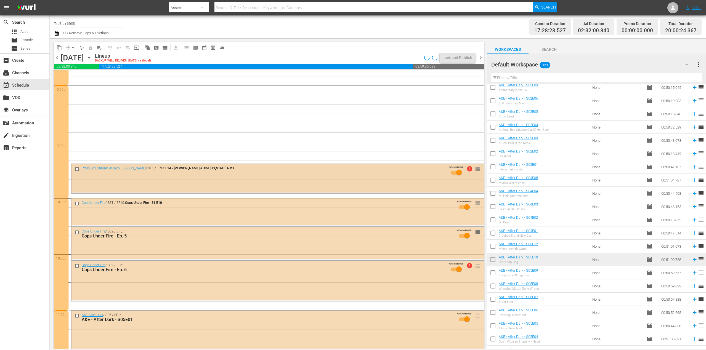
click at [242, 178] on div "Press Box Chronicles with [PERSON_NAME] / SE1 / EP14: E14 - [PERSON_NAME] & The…" at bounding box center [277, 172] width 412 height 17
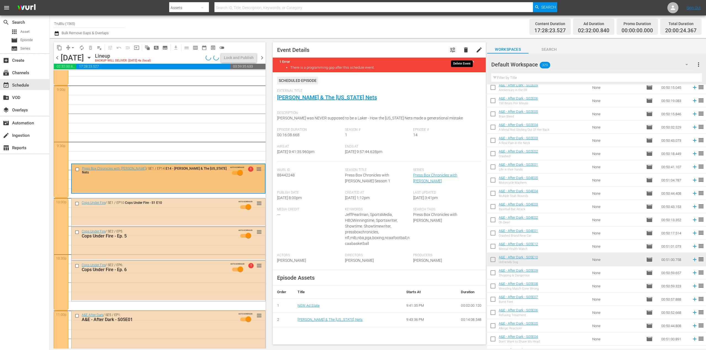
click at [464, 51] on span "delete" at bounding box center [465, 50] width 7 height 7
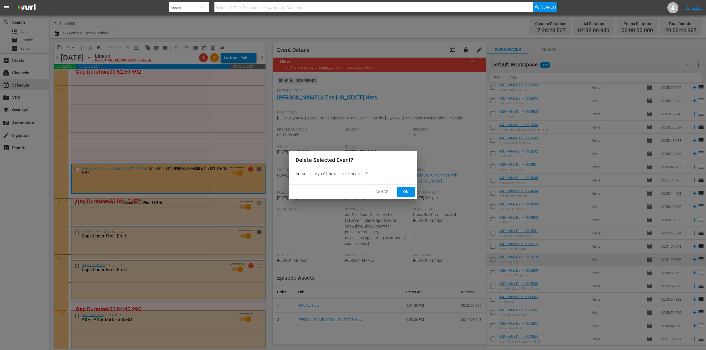
click at [410, 193] on span "Ok" at bounding box center [405, 191] width 9 height 7
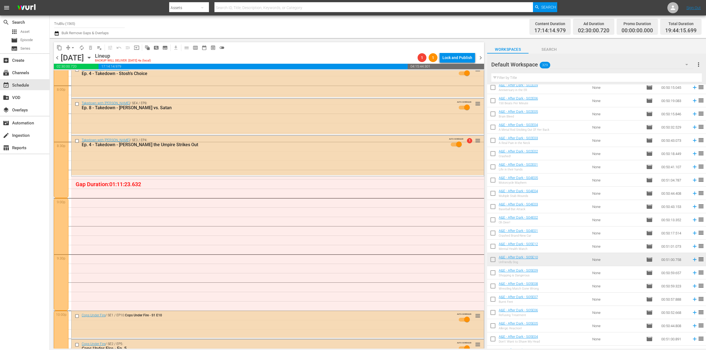
scroll to position [2423, 0]
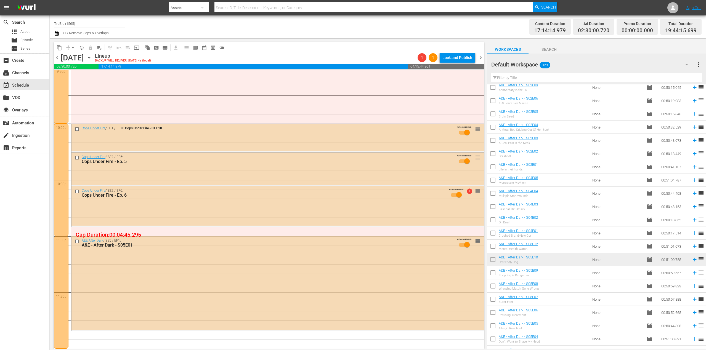
click at [481, 59] on span "chevron_right" at bounding box center [480, 57] width 7 height 7
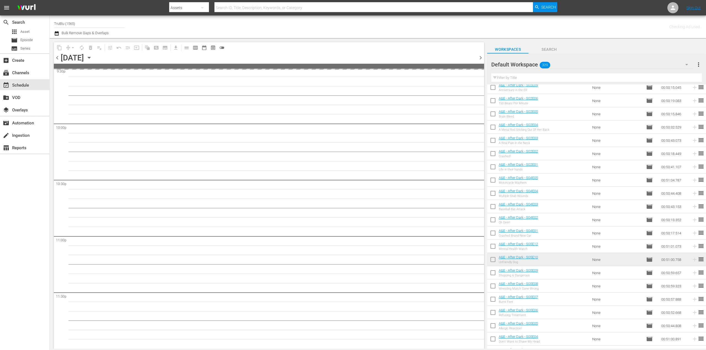
scroll to position [2423, 0]
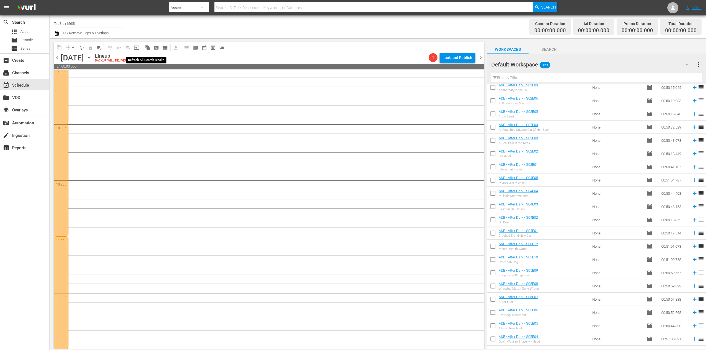
click at [148, 48] on span "auto_awesome_motion_outlined" at bounding box center [148, 48] width 6 height 6
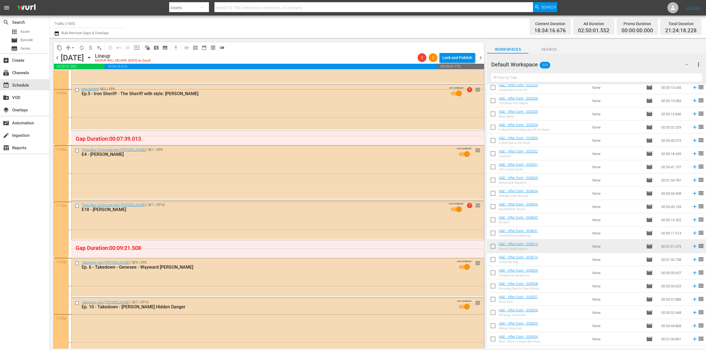
scroll to position [1110, 0]
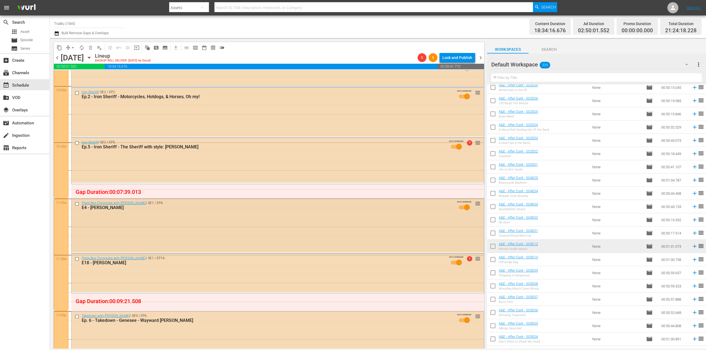
click at [303, 224] on div "Press Box Chronicles with Jeff Pearlman / SE1 / EP4: E4 - Barry Bonds AUTO-SCHE…" at bounding box center [277, 226] width 412 height 54
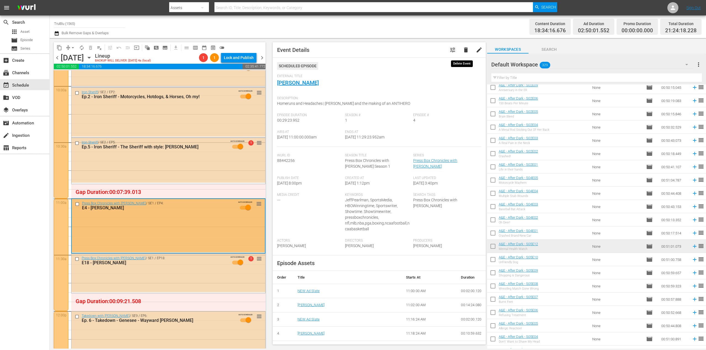
click at [462, 51] on span "delete" at bounding box center [465, 50] width 7 height 7
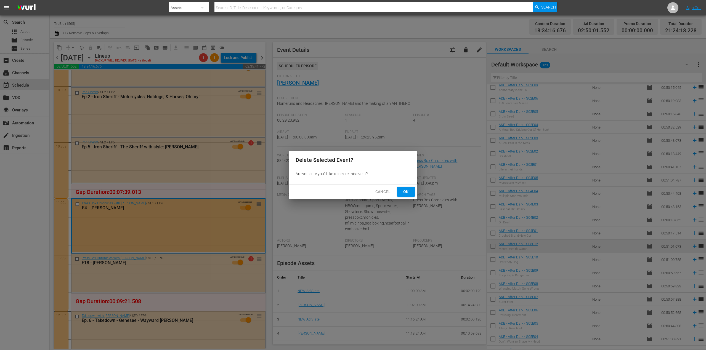
click at [406, 193] on span "Ok" at bounding box center [405, 191] width 9 height 7
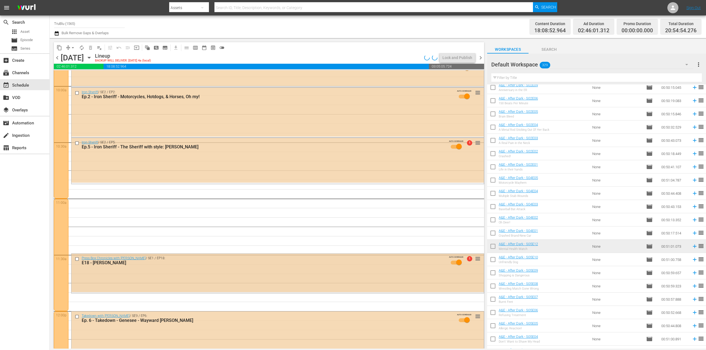
click at [297, 278] on div "Press Box Chronicles with [PERSON_NAME] / SE1 / EP18: E18 - [PERSON_NAME] AUTO-…" at bounding box center [277, 273] width 412 height 38
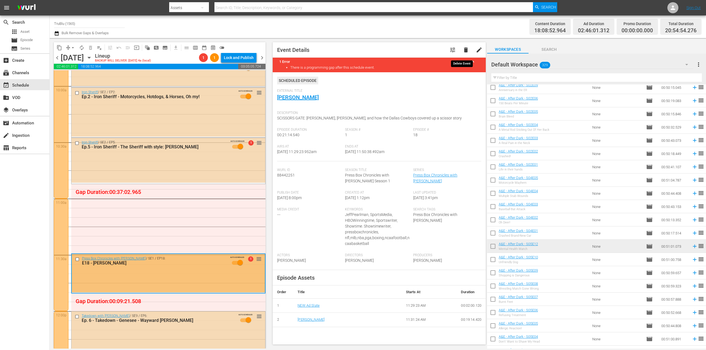
click at [462, 49] on span "delete" at bounding box center [465, 50] width 7 height 7
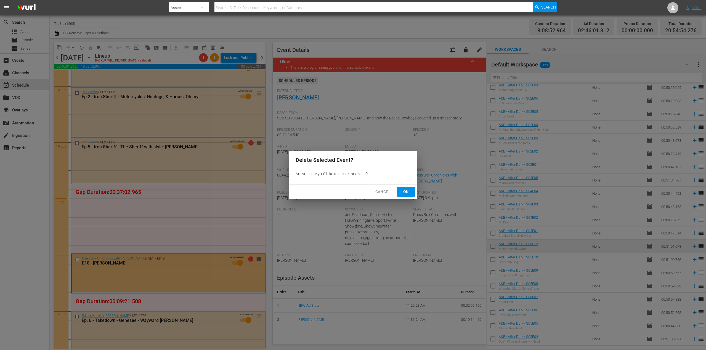
click at [408, 189] on span "Ok" at bounding box center [405, 191] width 9 height 7
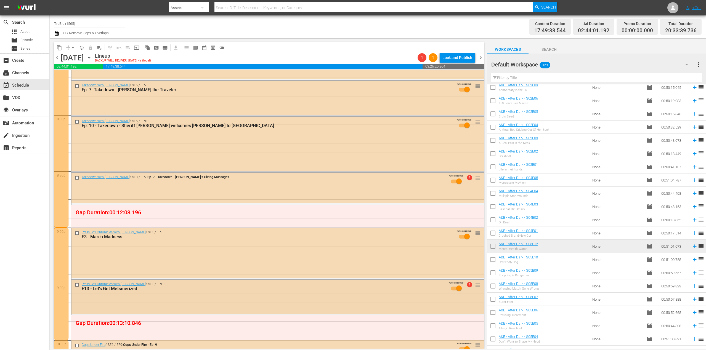
scroll to position [2260, 0]
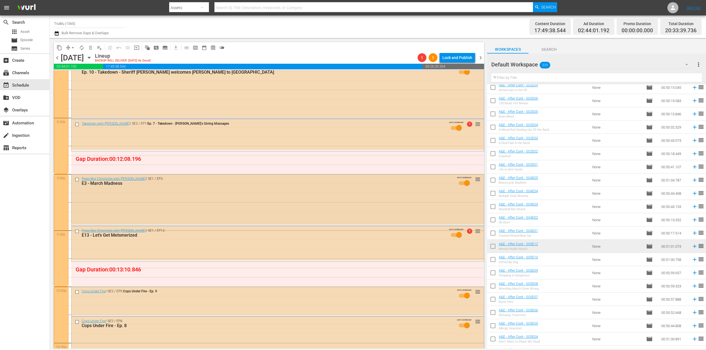
click at [225, 193] on div "Press Box Chronicles with [PERSON_NAME] / SE1 / EP3: E3 - March Madness AUTO-SC…" at bounding box center [277, 199] width 412 height 50
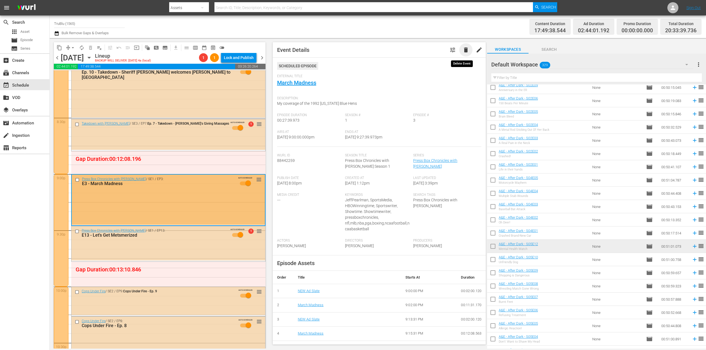
click at [465, 49] on span "delete" at bounding box center [465, 50] width 7 height 7
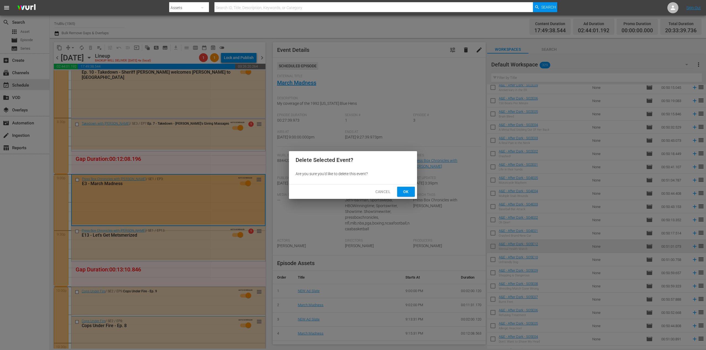
click at [402, 189] on span "Ok" at bounding box center [405, 191] width 9 height 7
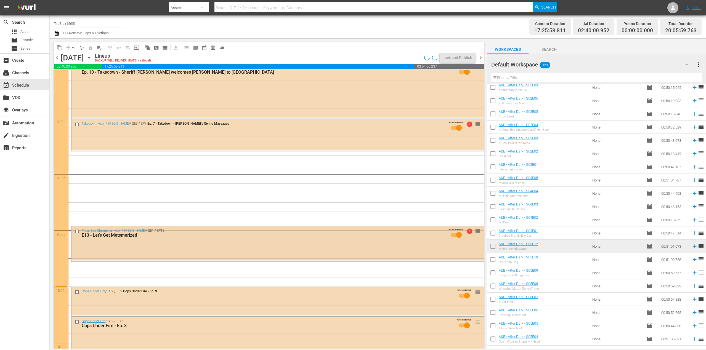
click at [273, 235] on div "E13 - Let’s Get Metsmerized" at bounding box center [266, 235] width 368 height 5
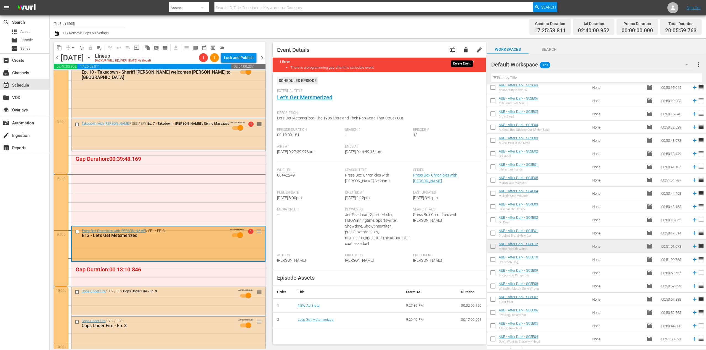
click at [462, 53] on button "delete" at bounding box center [465, 49] width 13 height 13
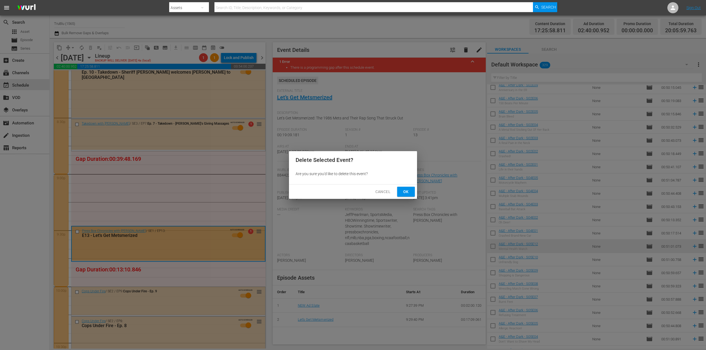
click at [411, 194] on button "Ok" at bounding box center [406, 192] width 18 height 10
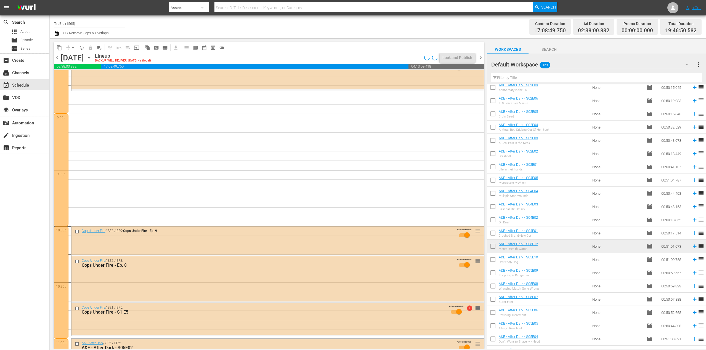
scroll to position [2321, 0]
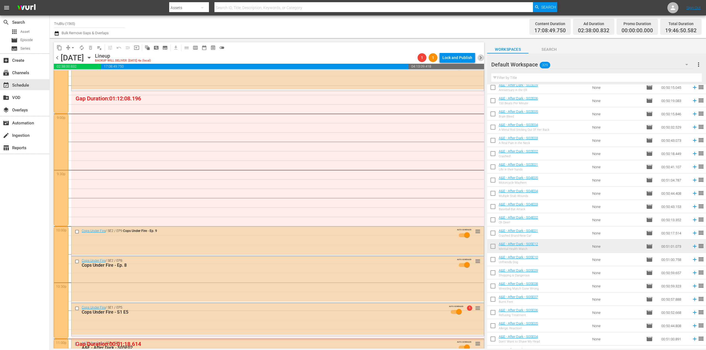
click at [480, 56] on span "chevron_right" at bounding box center [480, 57] width 7 height 7
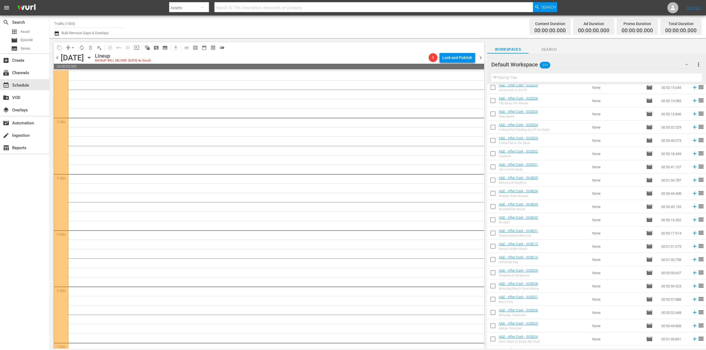
scroll to position [1417, 0]
click at [147, 49] on span "auto_awesome_motion_outlined" at bounding box center [148, 48] width 6 height 6
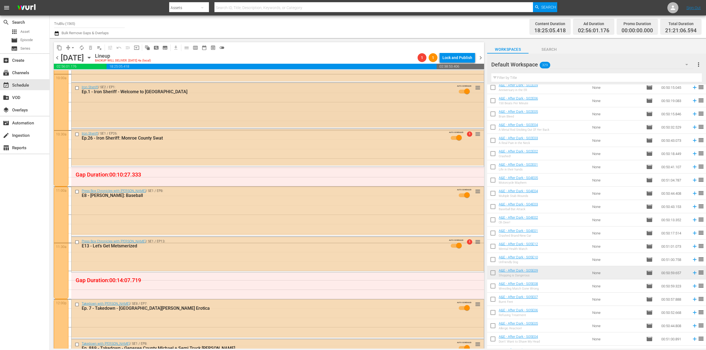
scroll to position [1122, 0]
click at [222, 202] on div "Press Box Chronicles with Jeff Pearlman / SE1 / EP8: E8 - Bo Jackson: Baseball …" at bounding box center [277, 195] width 412 height 17
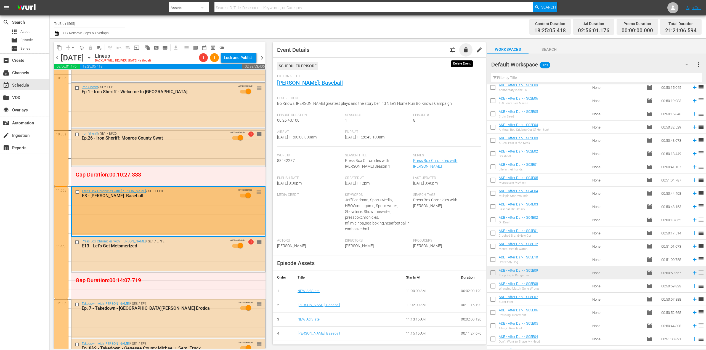
click at [462, 49] on span "delete" at bounding box center [465, 50] width 7 height 7
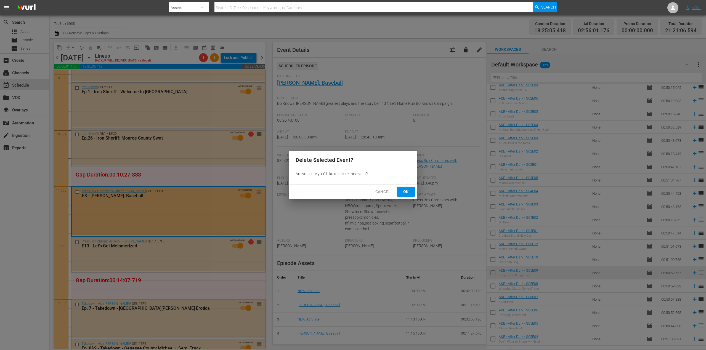
click at [400, 191] on button "Ok" at bounding box center [406, 192] width 18 height 10
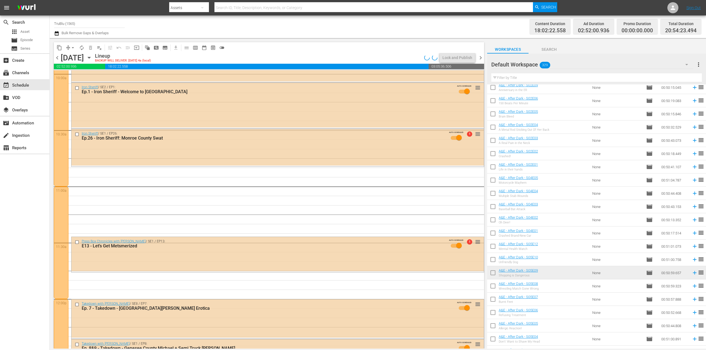
click at [182, 258] on div "Press Box Chronicles with Jeff Pearlman / SE1 / EP13: E13 - Let’s Get Metsmeriz…" at bounding box center [277, 254] width 412 height 34
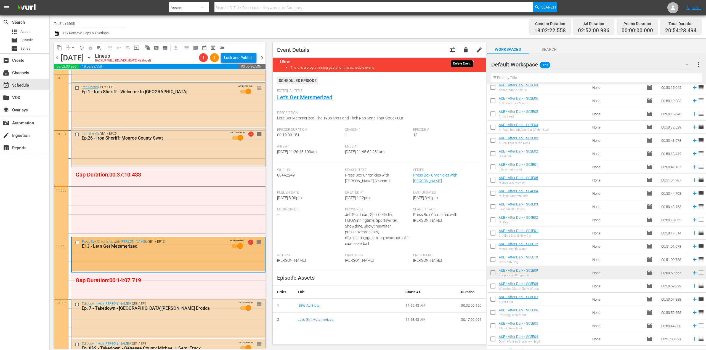
click at [462, 50] on span "delete" at bounding box center [465, 50] width 7 height 7
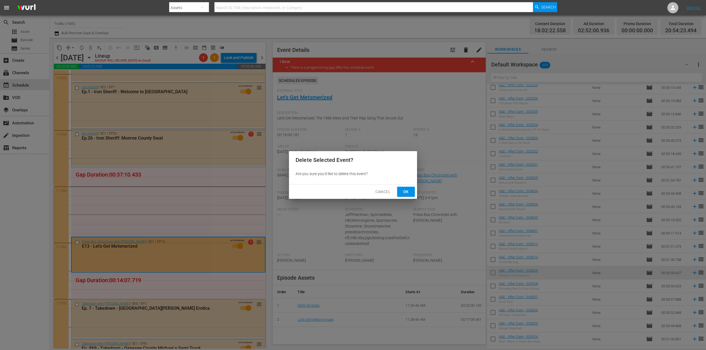
click at [403, 192] on span "Ok" at bounding box center [405, 191] width 9 height 7
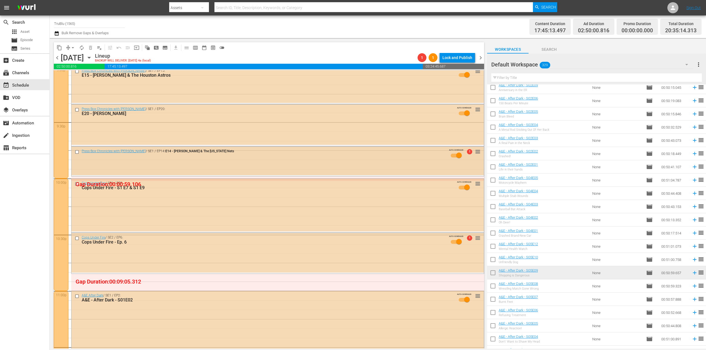
scroll to position [2329, 0]
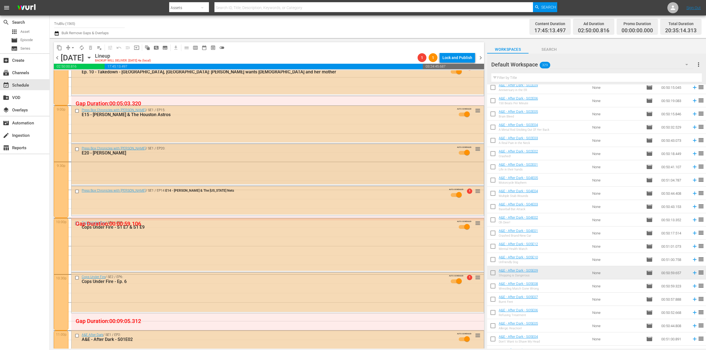
click at [207, 168] on div "Press Box Chronicles with Jeff Pearlman / SE1 / EP20: E20 - Ricky Bell AUTO-SCH…" at bounding box center [277, 164] width 412 height 40
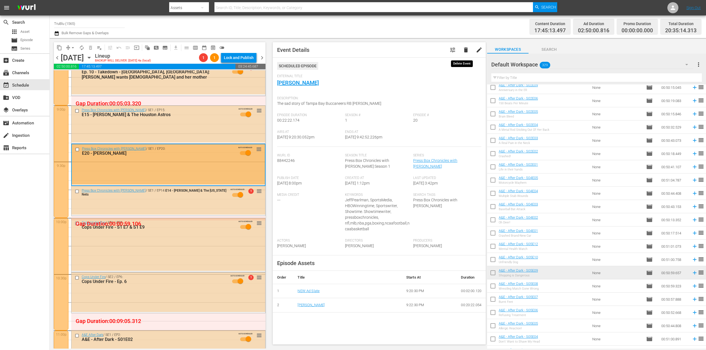
click at [463, 50] on span "delete" at bounding box center [465, 50] width 7 height 7
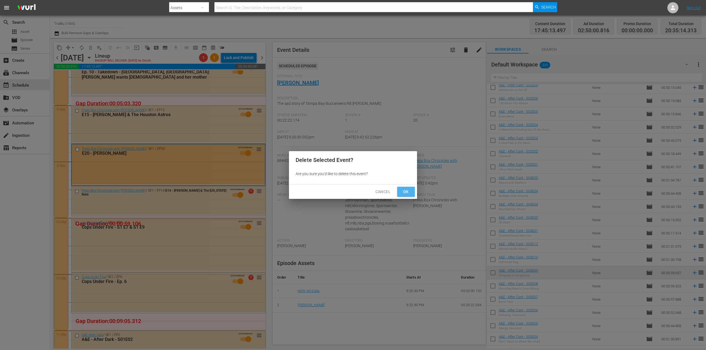
click at [405, 193] on span "Ok" at bounding box center [405, 191] width 9 height 7
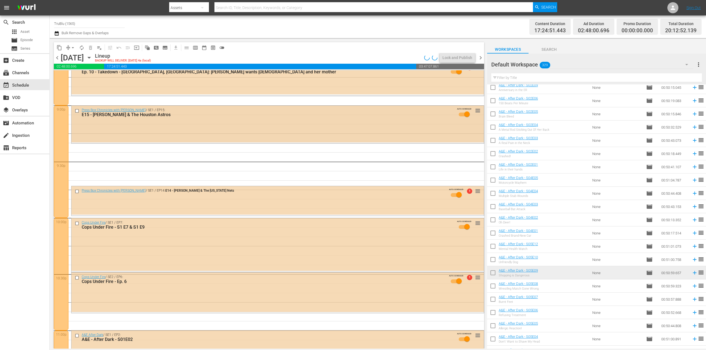
click at [152, 124] on div "Press Box Chronicles with Jeff Pearlman / SE1 / EP15: E15 - J.R. Richard & The …" at bounding box center [277, 124] width 412 height 37
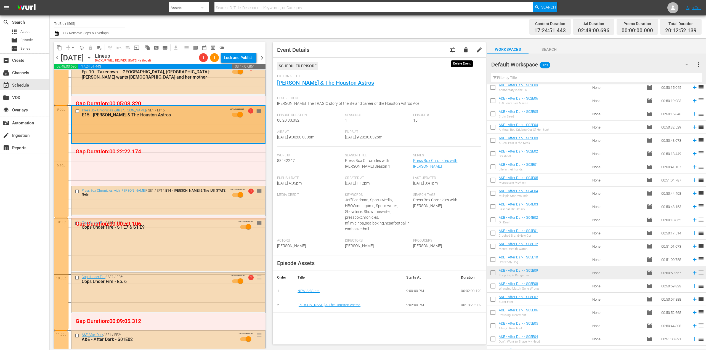
click at [462, 49] on span "delete" at bounding box center [465, 50] width 7 height 7
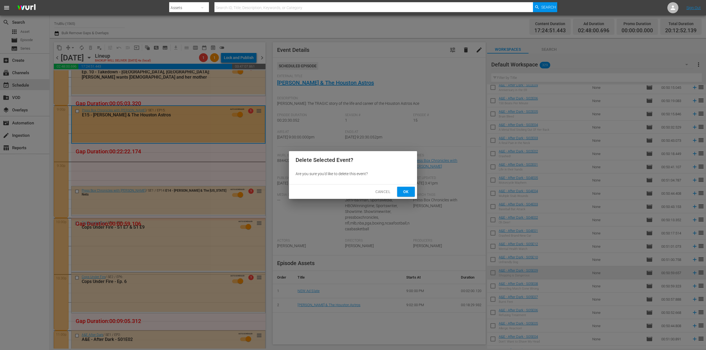
click at [406, 193] on span "Ok" at bounding box center [405, 191] width 9 height 7
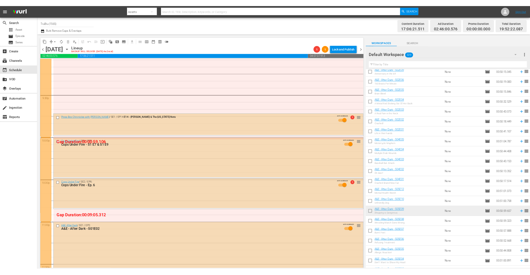
scroll to position [2423, 0]
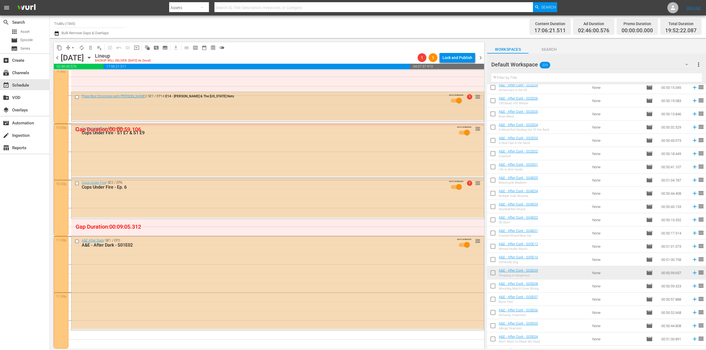
click at [202, 108] on div "Press Box Chronicles with [PERSON_NAME] / SE1 / EP14: E14 - [PERSON_NAME] & The…" at bounding box center [277, 100] width 412 height 17
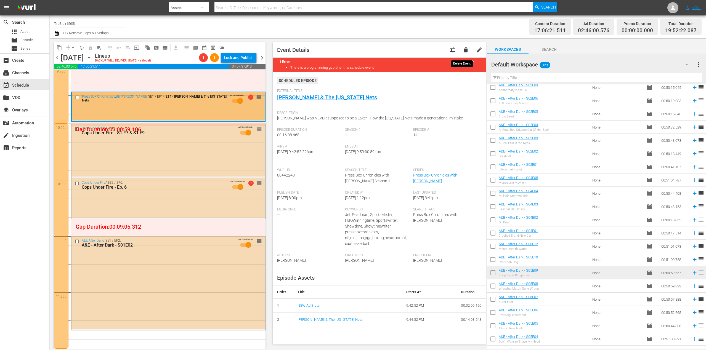
click at [463, 51] on span "delete" at bounding box center [465, 50] width 7 height 7
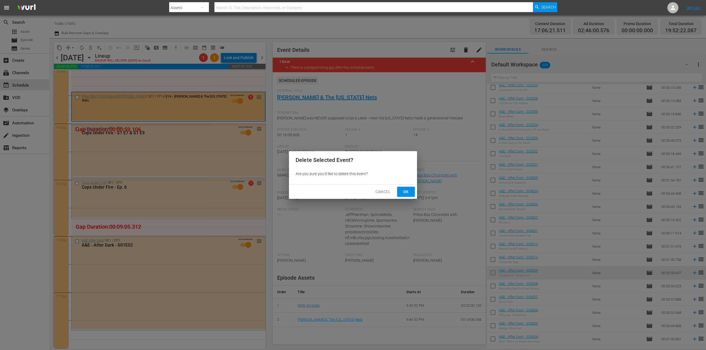
click at [408, 193] on span "Ok" at bounding box center [405, 191] width 9 height 7
